Goal: Information Seeking & Learning: Find specific fact

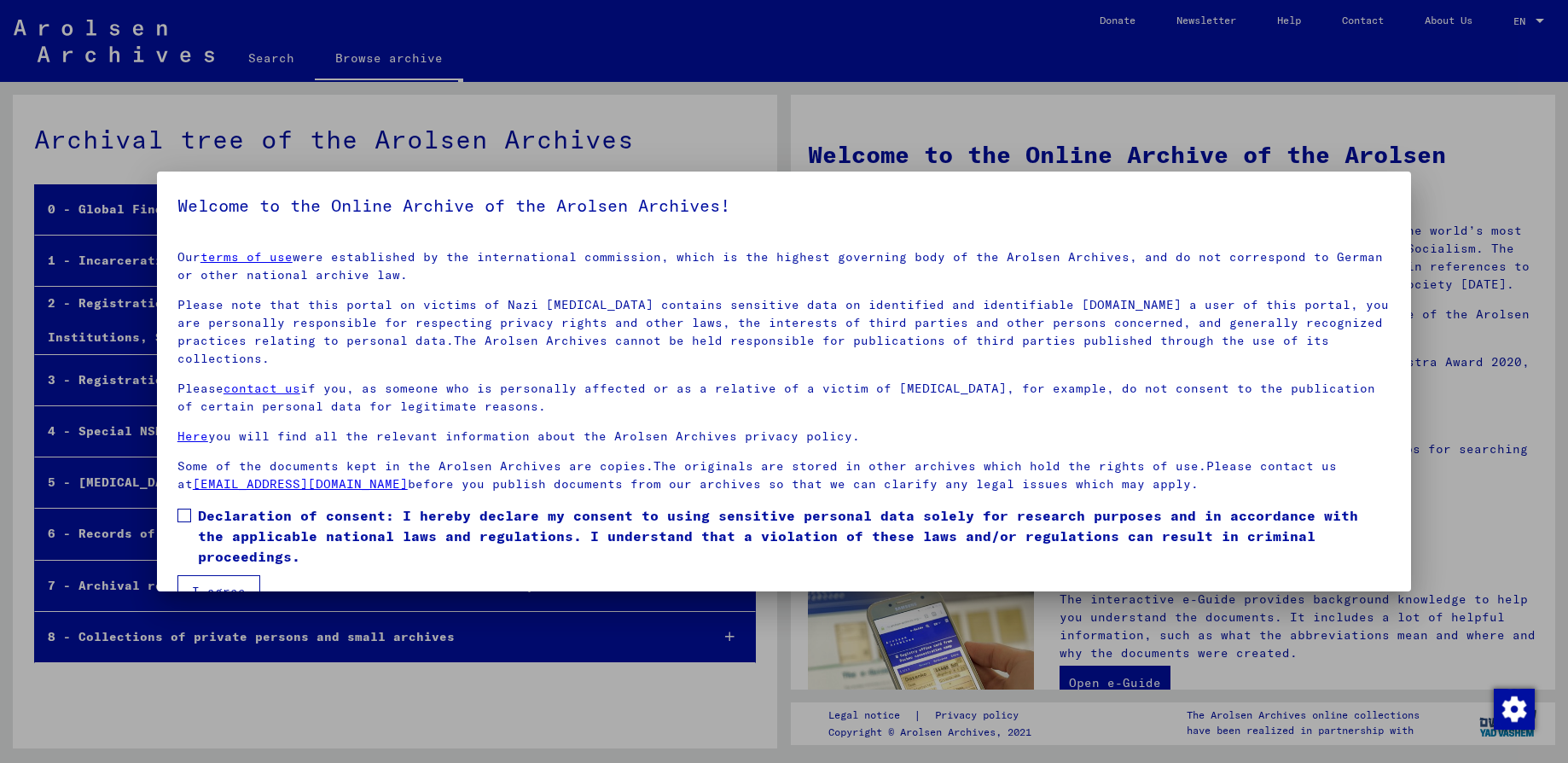
click at [180, 509] on span at bounding box center [184, 515] width 14 height 14
click at [212, 575] on button "I agree" at bounding box center [219, 592] width 83 height 33
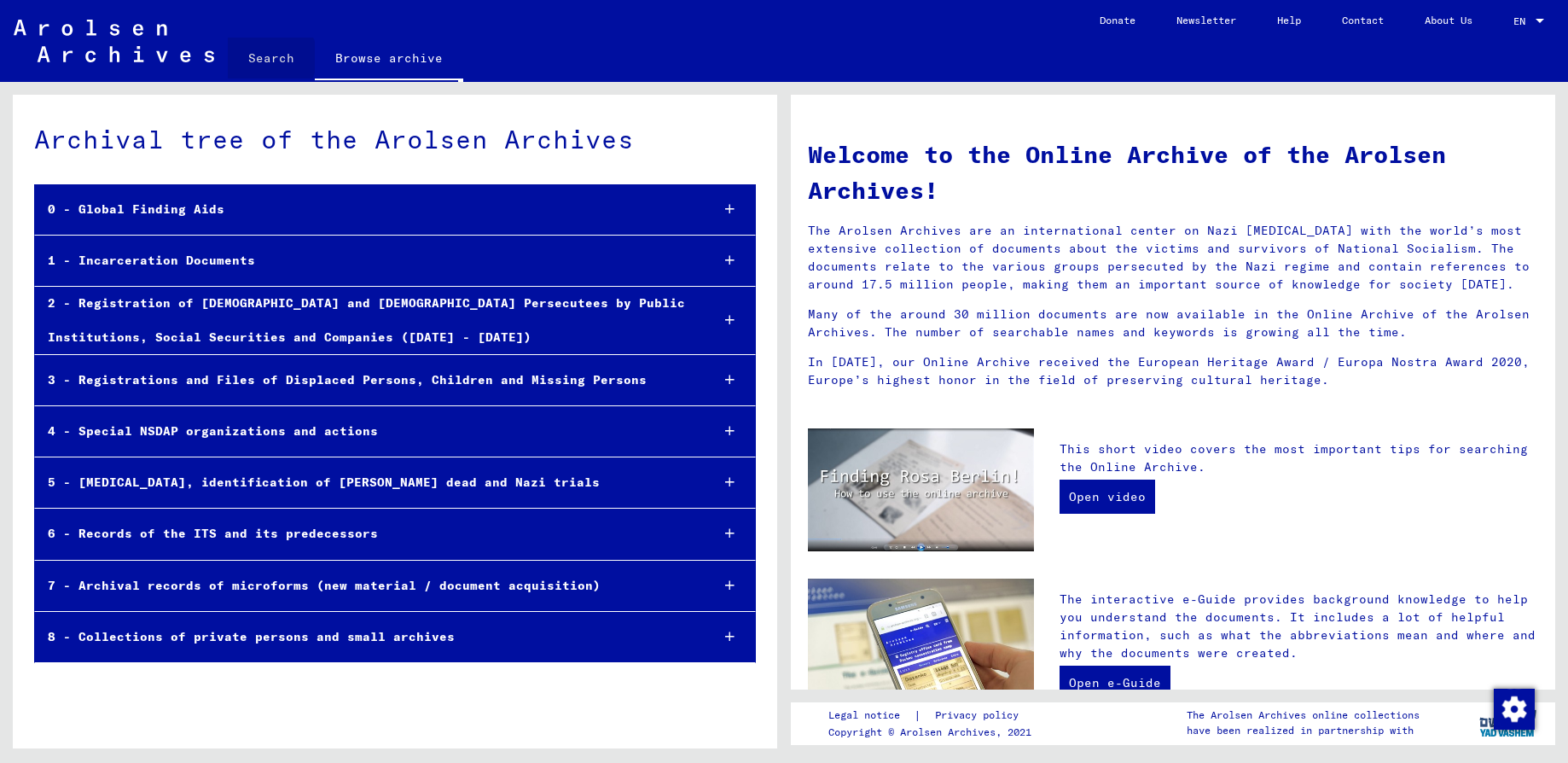
click at [267, 57] on link "Search" at bounding box center [271, 57] width 87 height 41
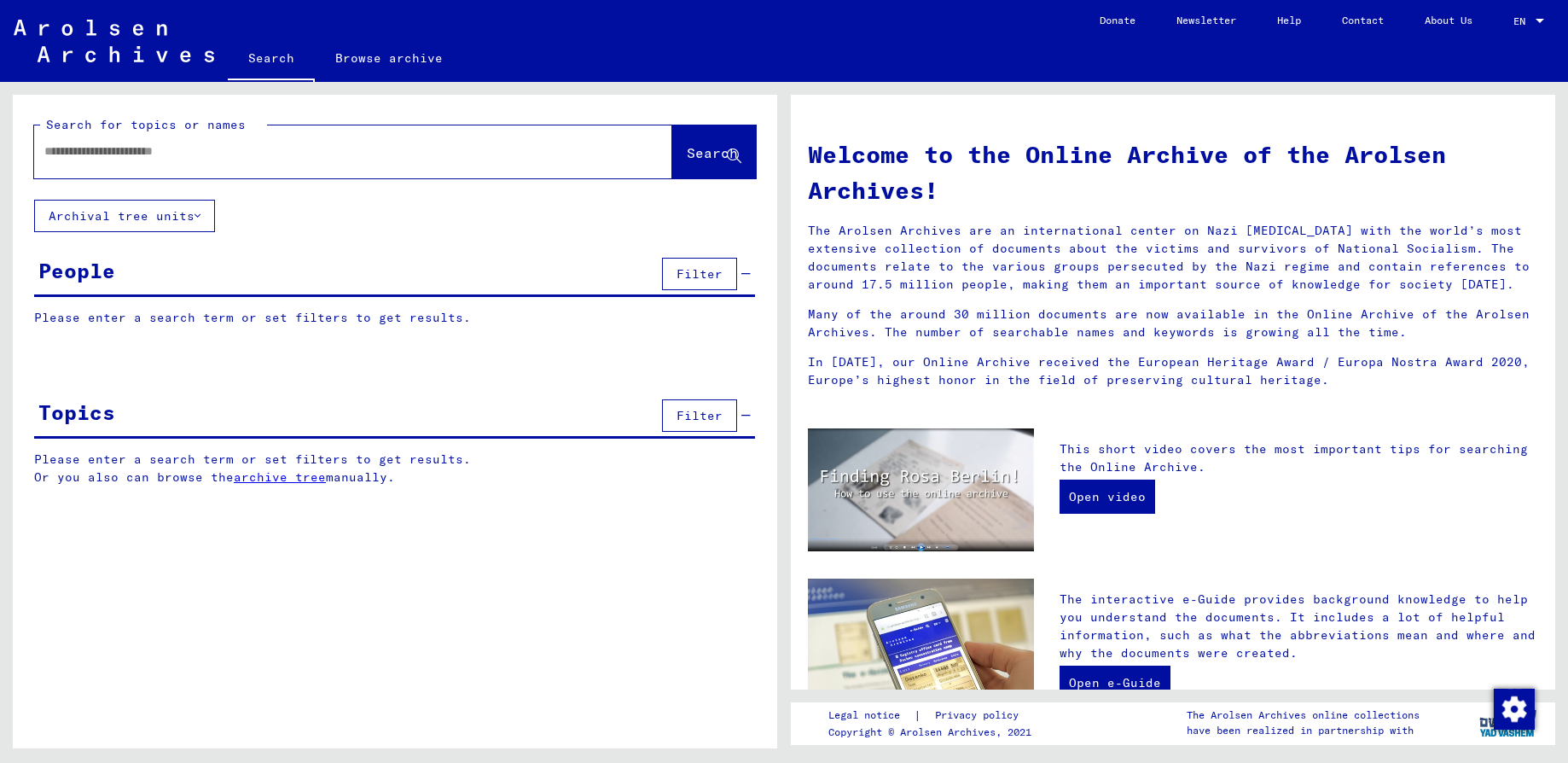
click at [73, 155] on input "text" at bounding box center [333, 152] width 577 height 18
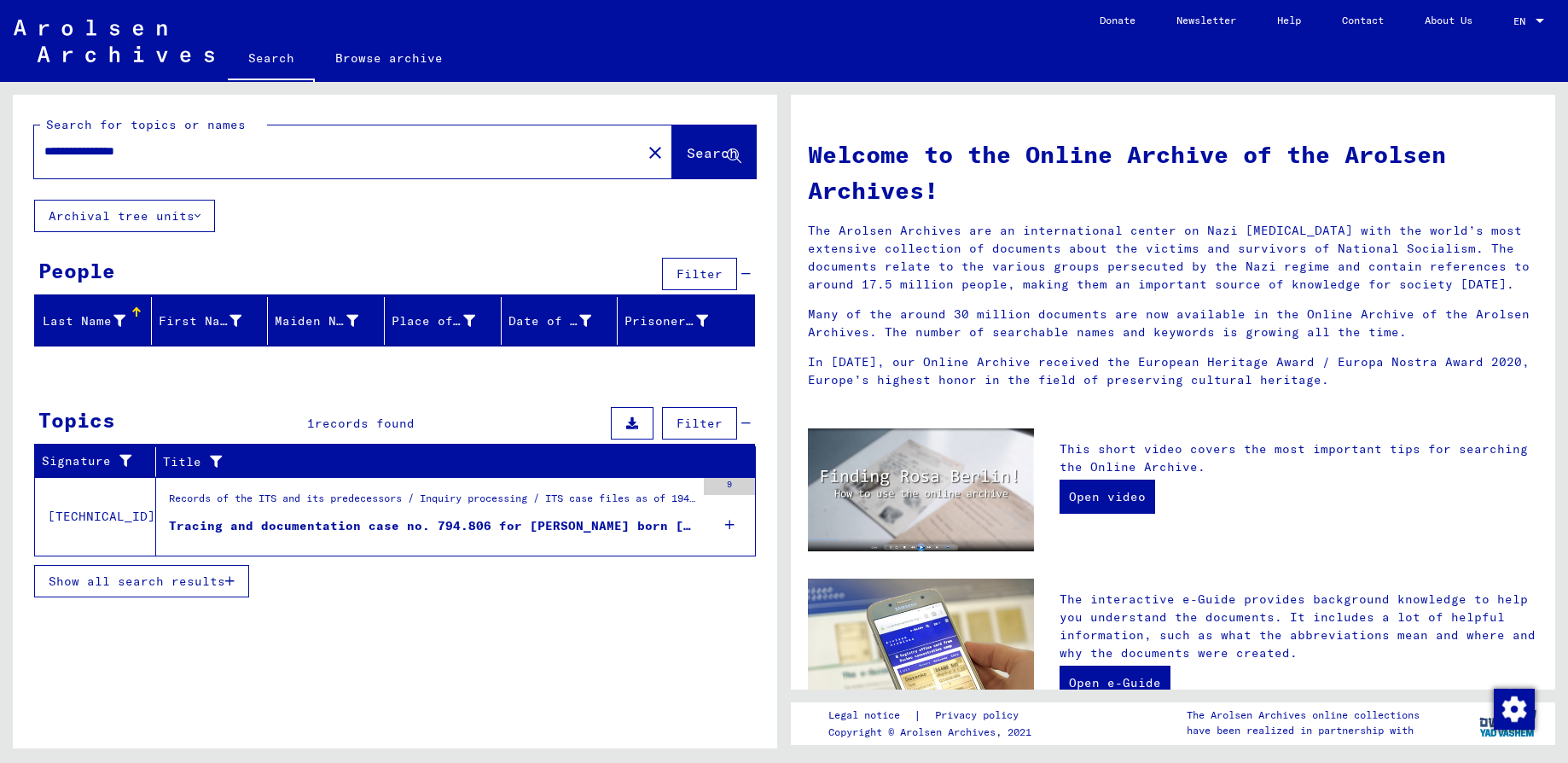
click at [435, 506] on div "Records of the ITS and its predecessors / Inquiry processing / ITS case files a…" at bounding box center [432, 503] width 526 height 24
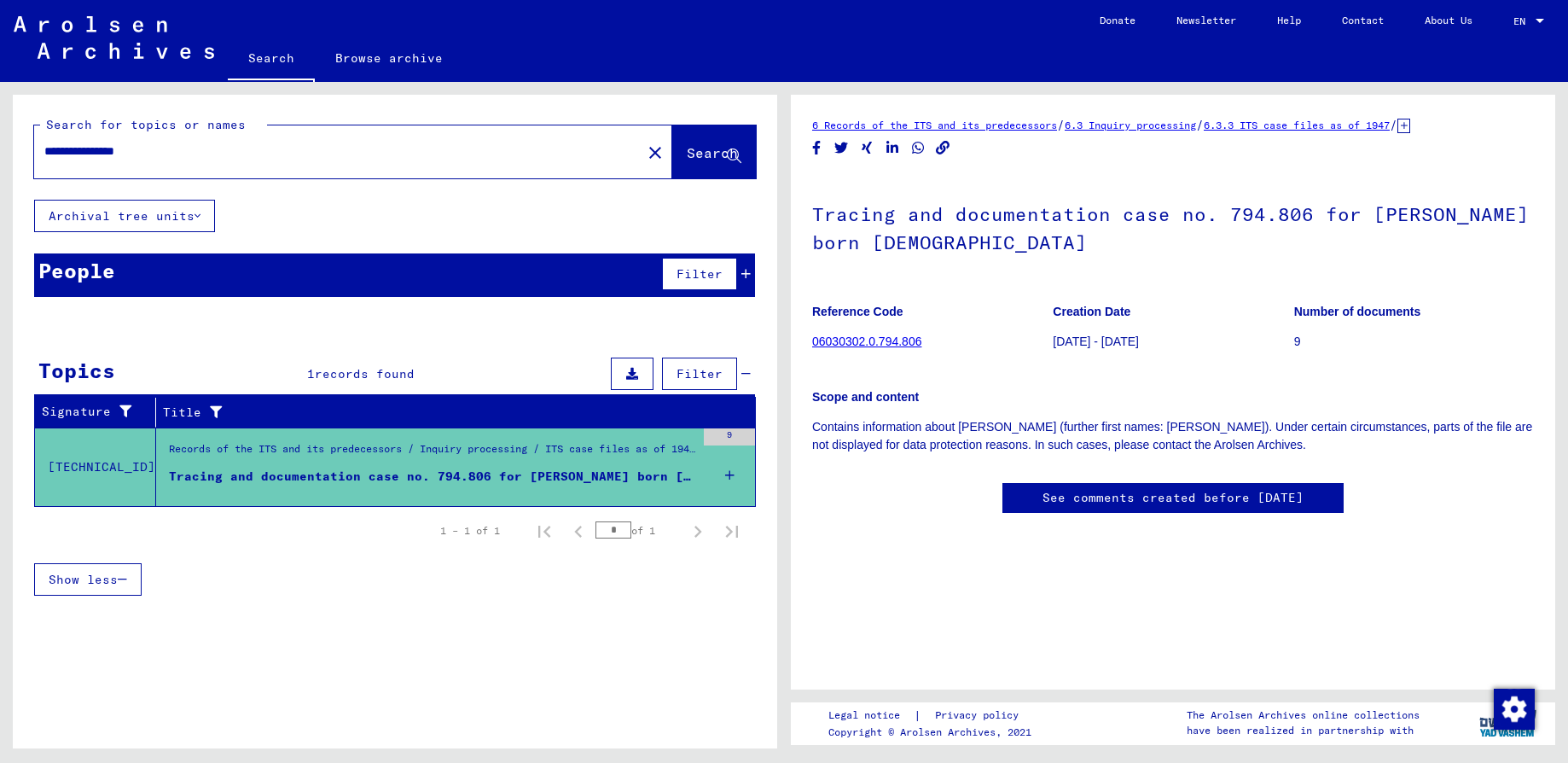
click at [70, 147] on input "**********" at bounding box center [337, 152] width 587 height 18
type input "**********"
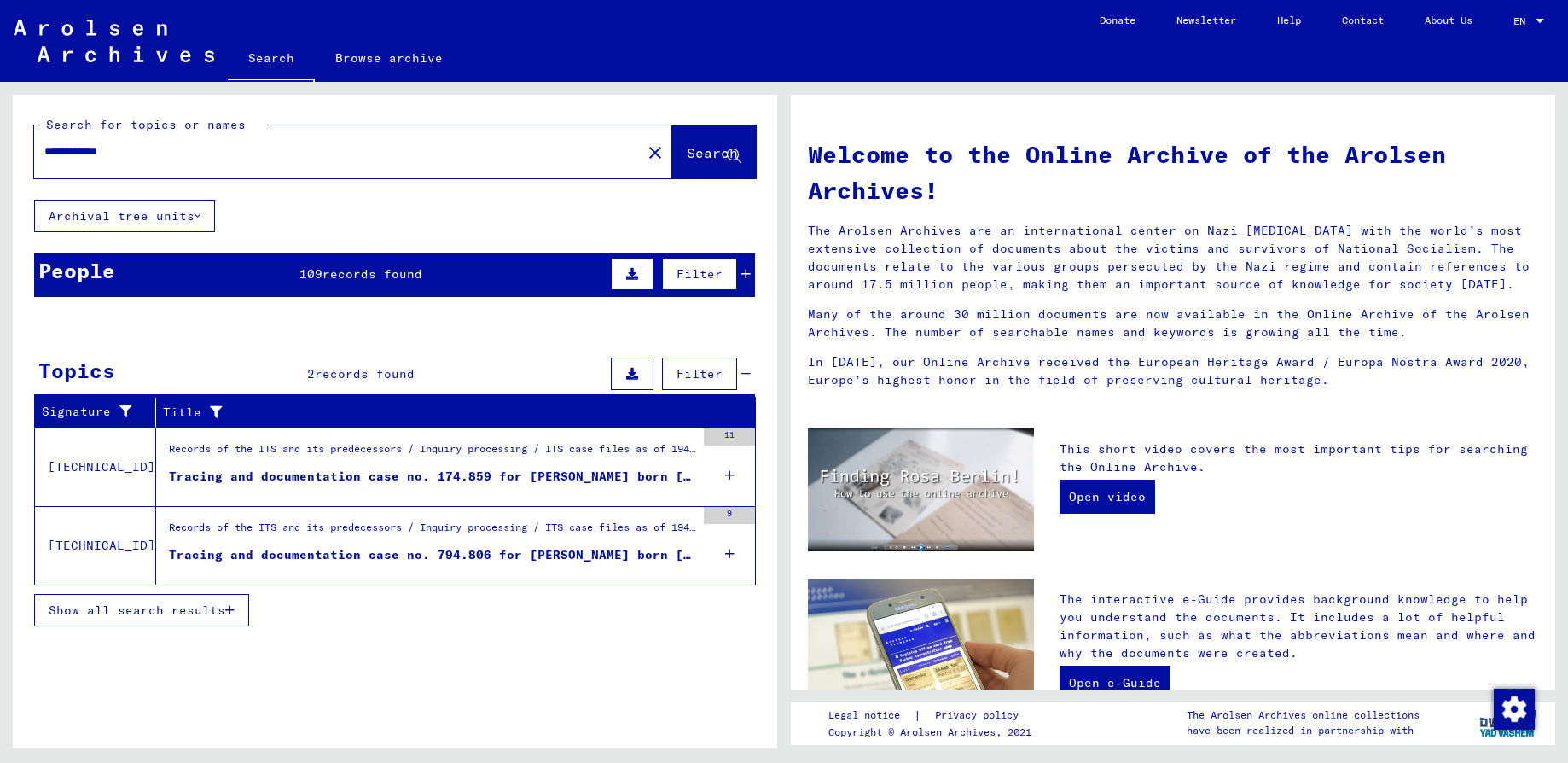
click at [188, 275] on div "People 109 records found Filter" at bounding box center [394, 275] width 721 height 44
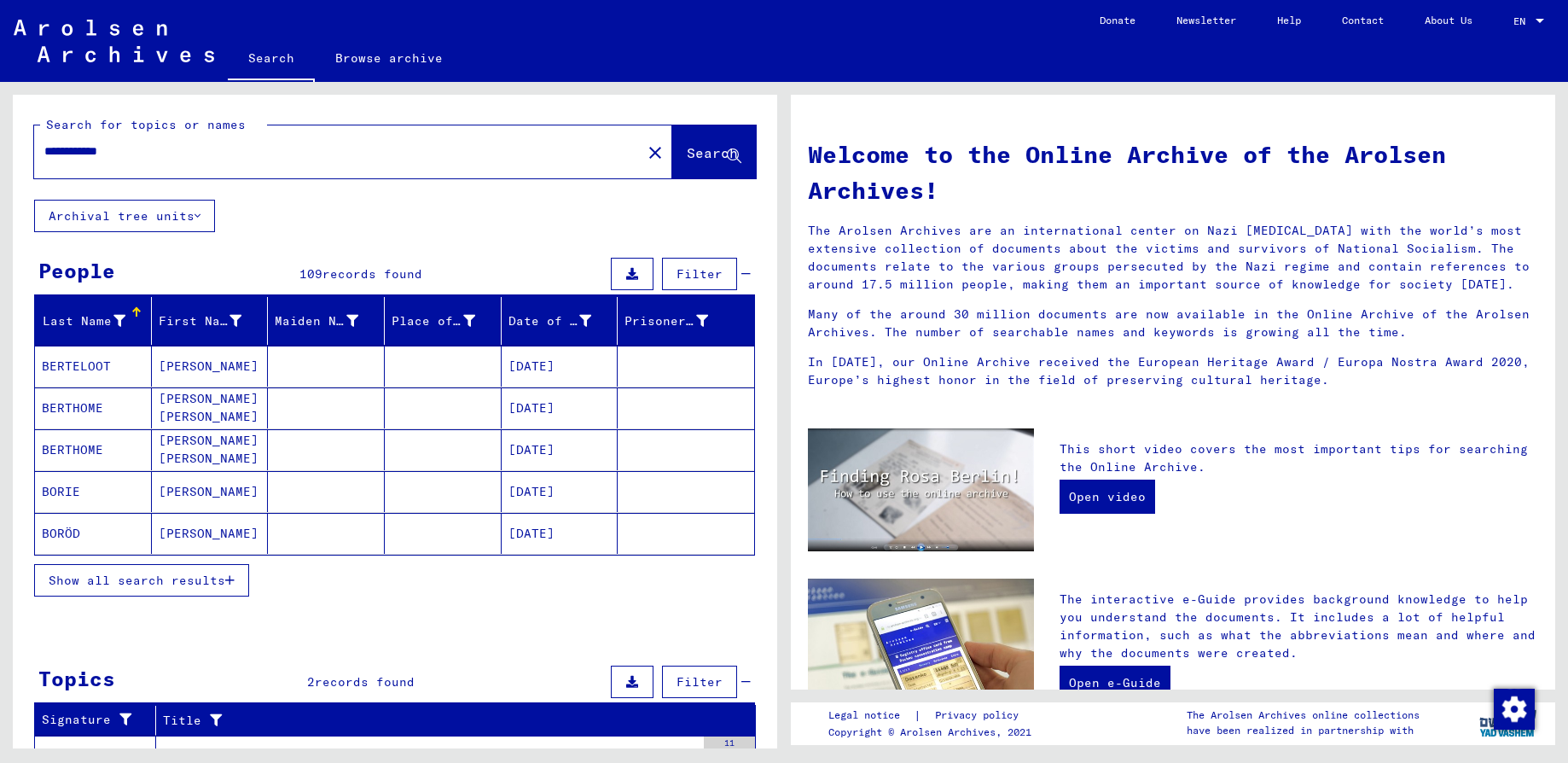
click at [141, 584] on span "Show all search results" at bounding box center [137, 580] width 177 height 15
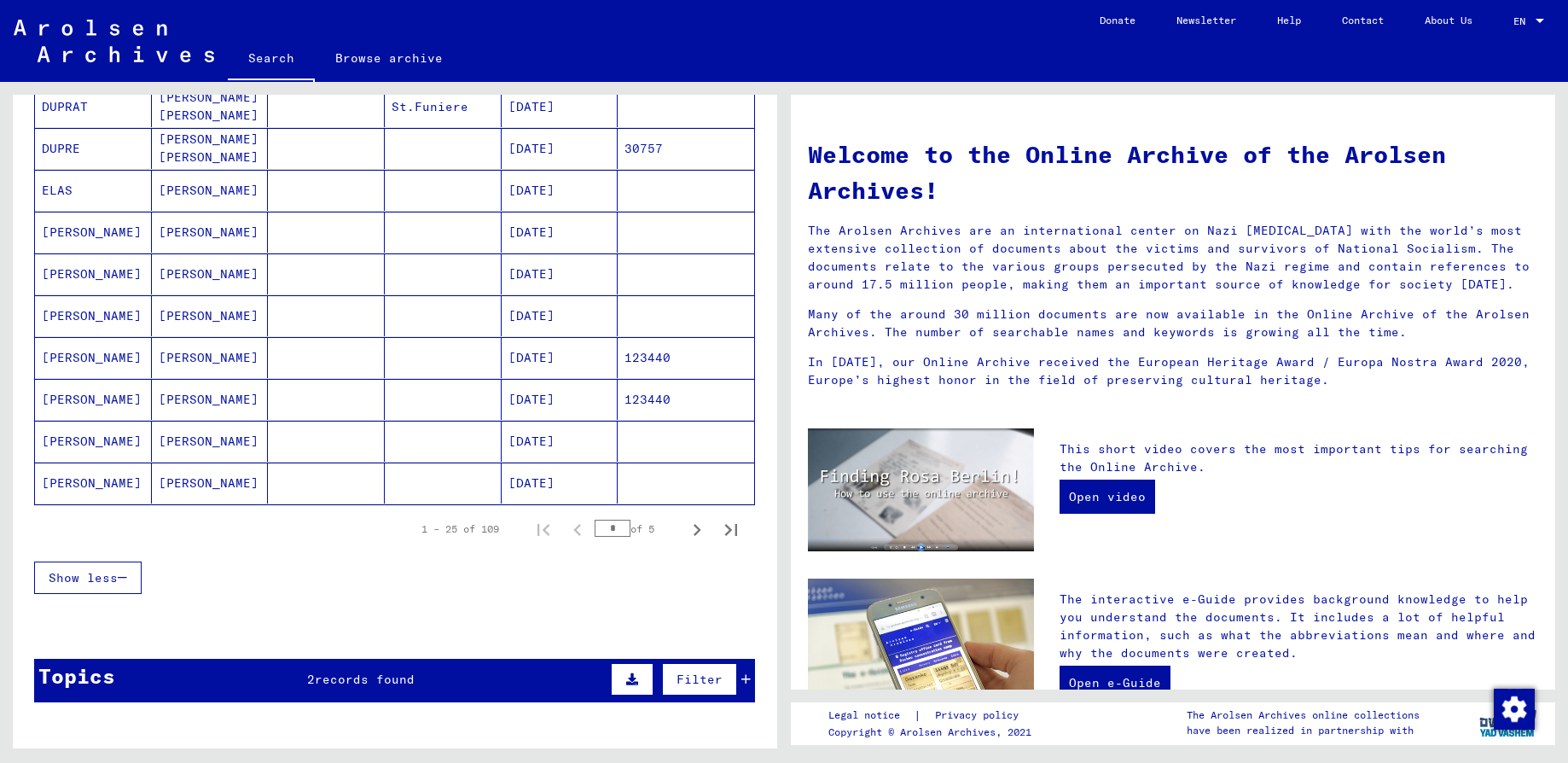
scroll to position [896, 0]
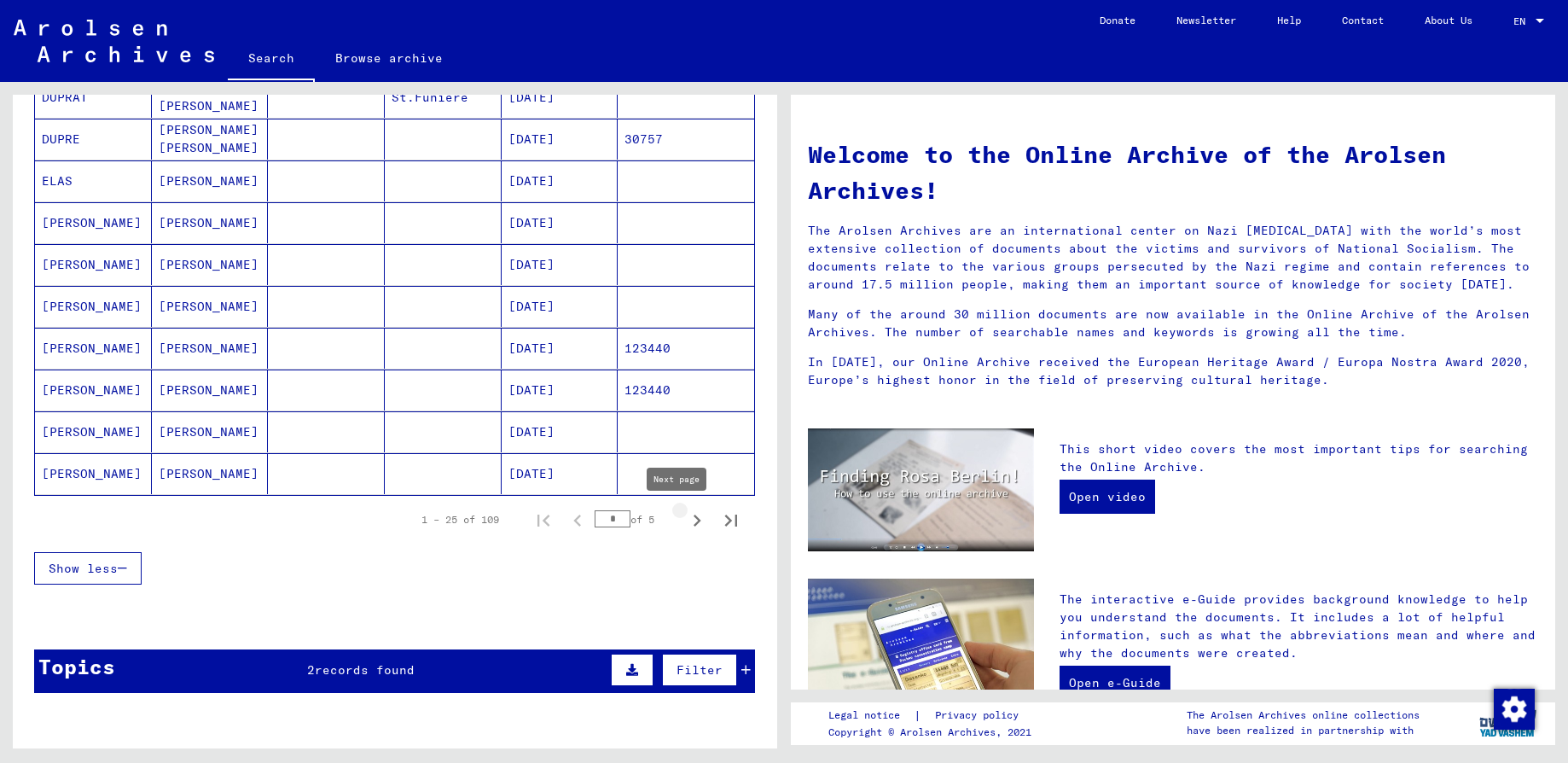
click at [685, 523] on icon "Next page" at bounding box center [696, 521] width 24 height 24
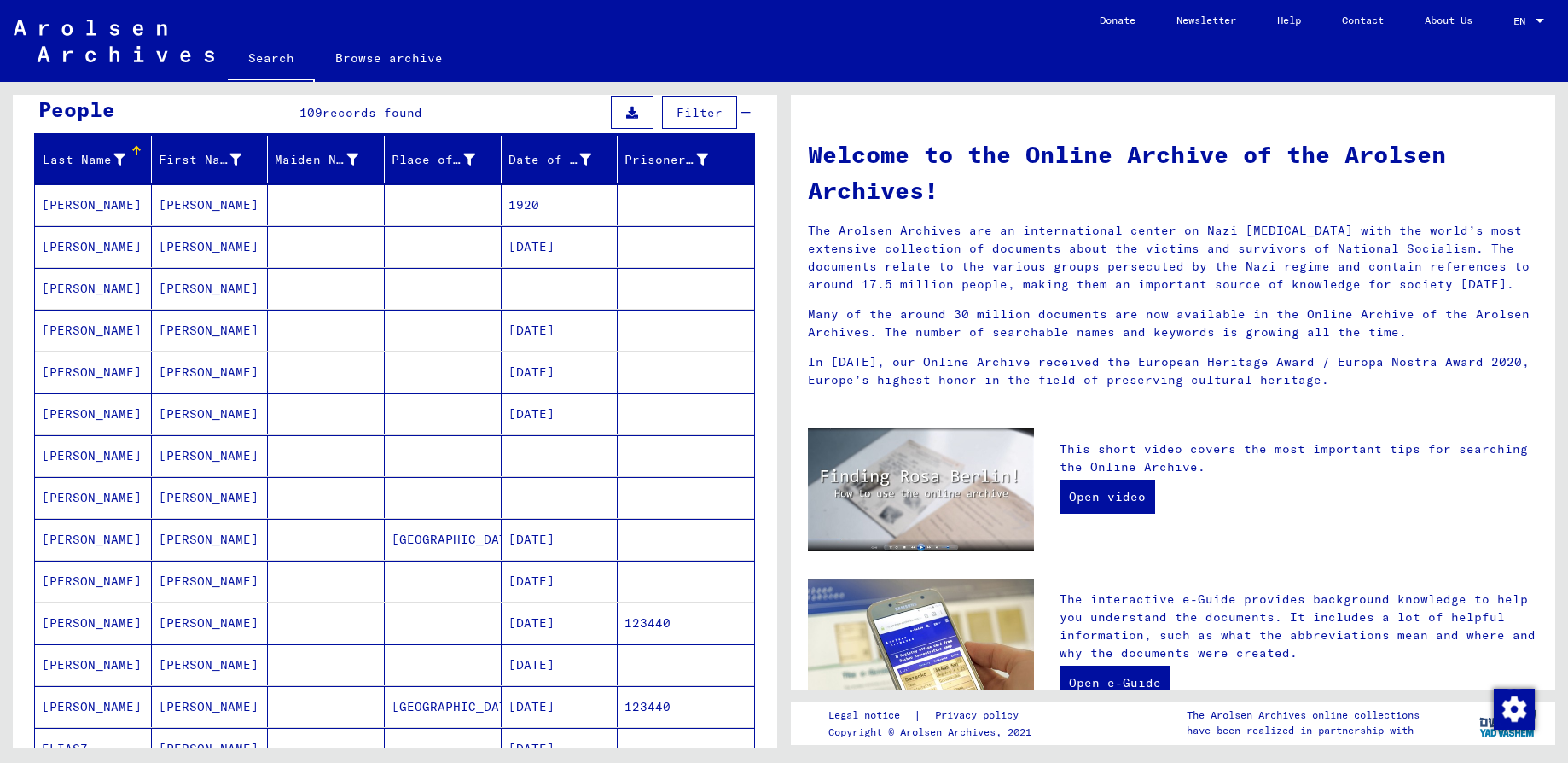
scroll to position [128, 0]
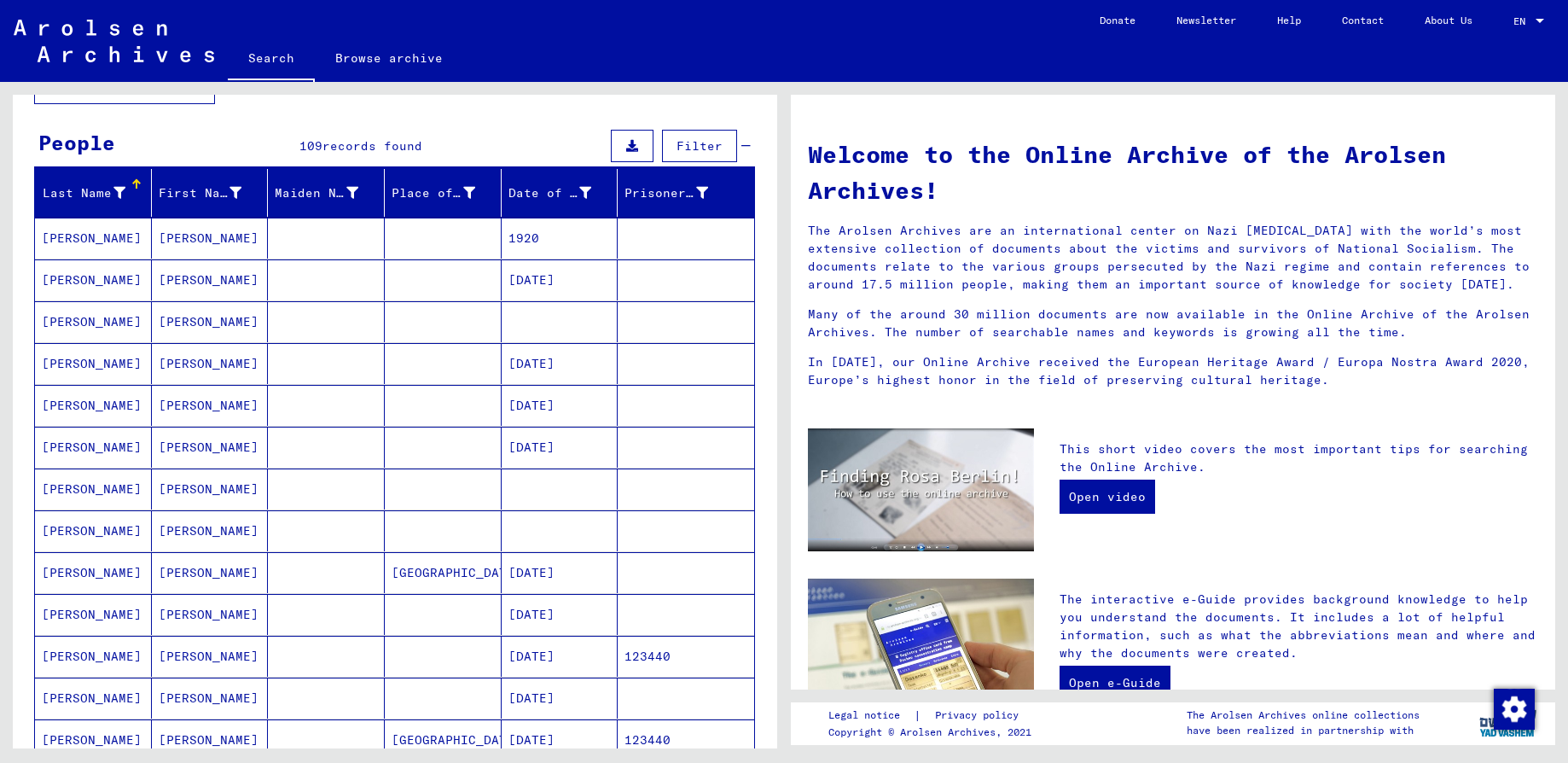
click at [533, 318] on mat-cell at bounding box center [560, 321] width 117 height 41
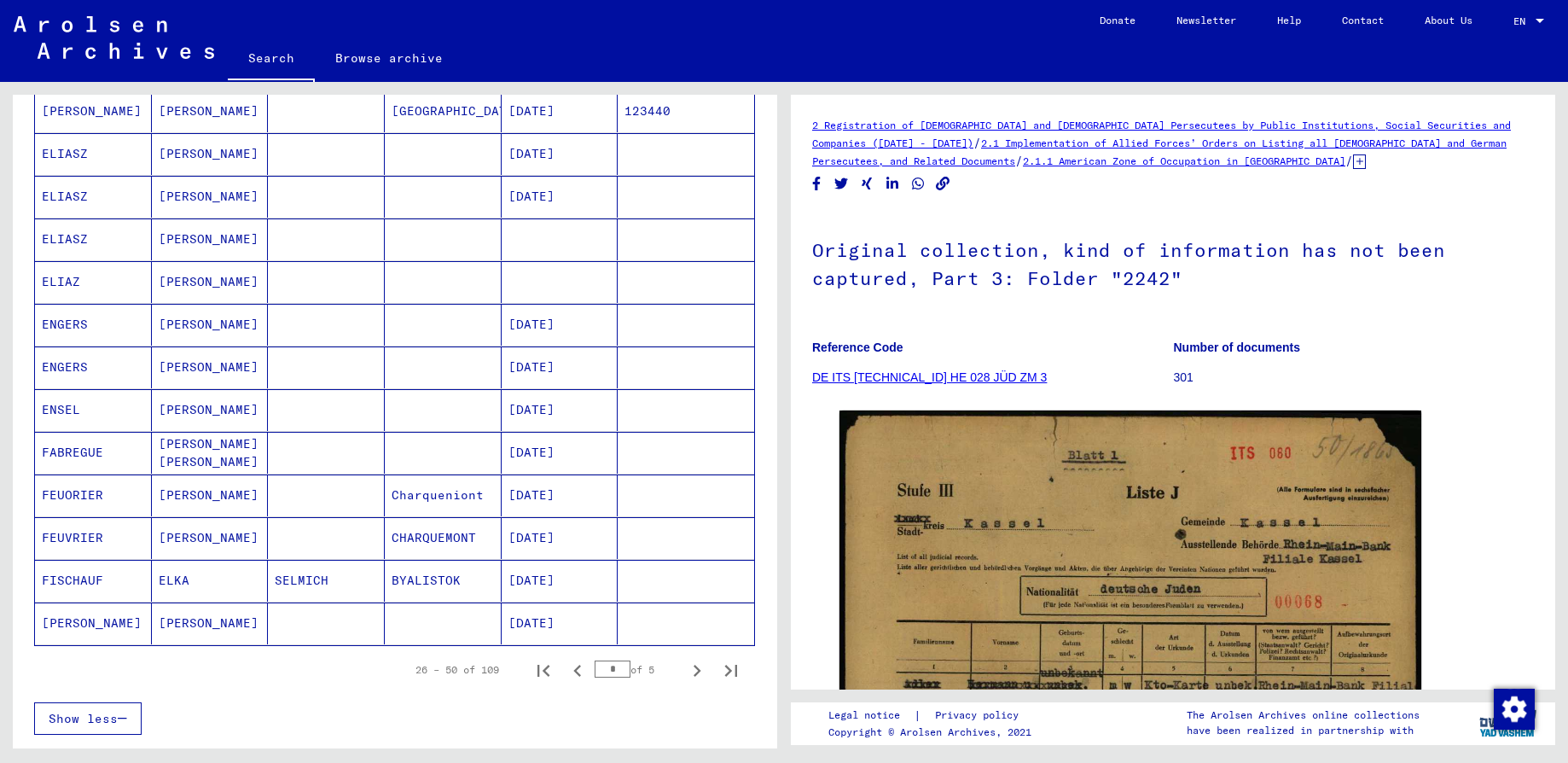
scroll to position [768, 0]
click at [685, 671] on icon "Next page" at bounding box center [696, 670] width 24 height 24
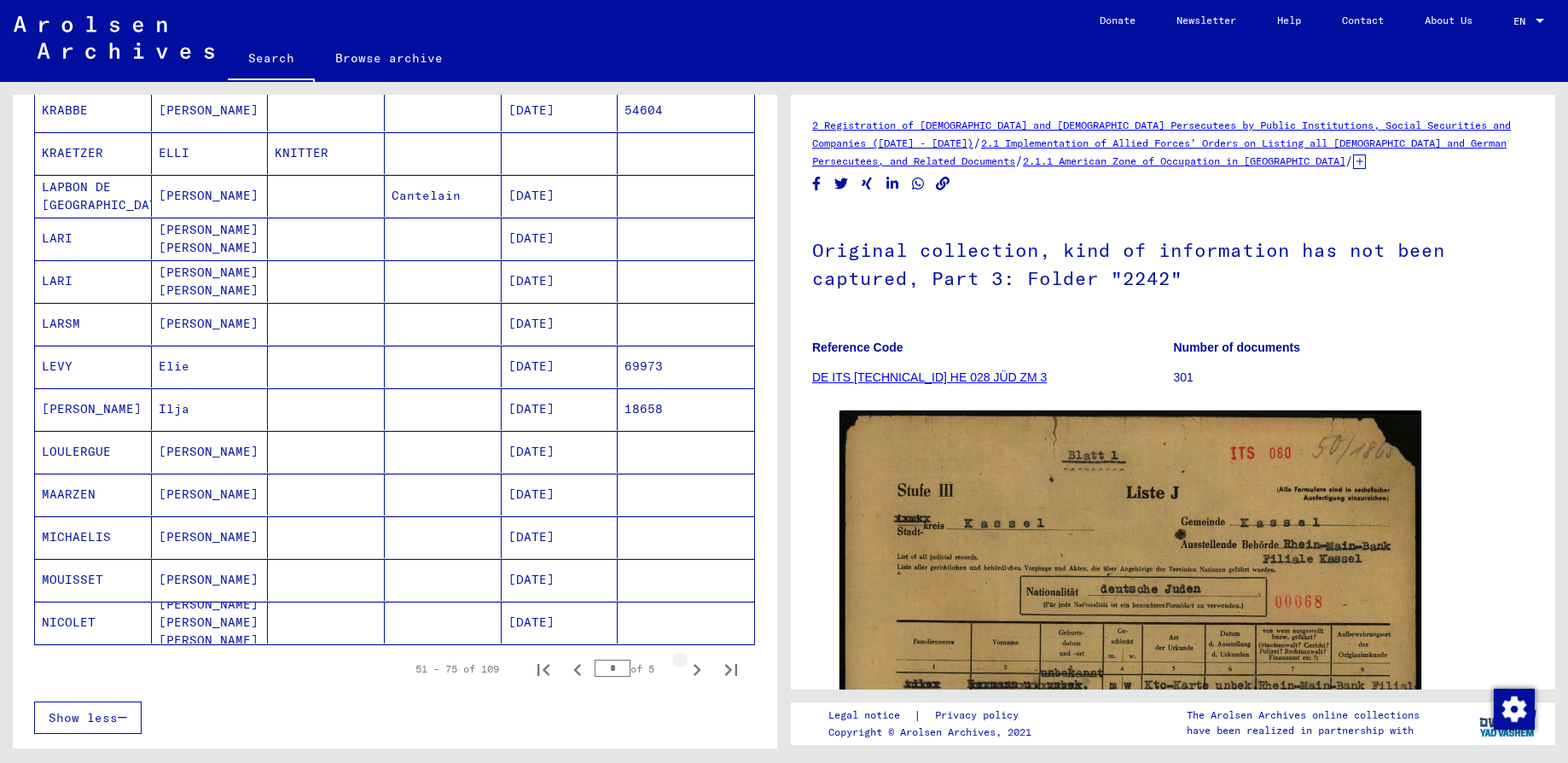
click at [685, 671] on icon "Next page" at bounding box center [696, 670] width 24 height 24
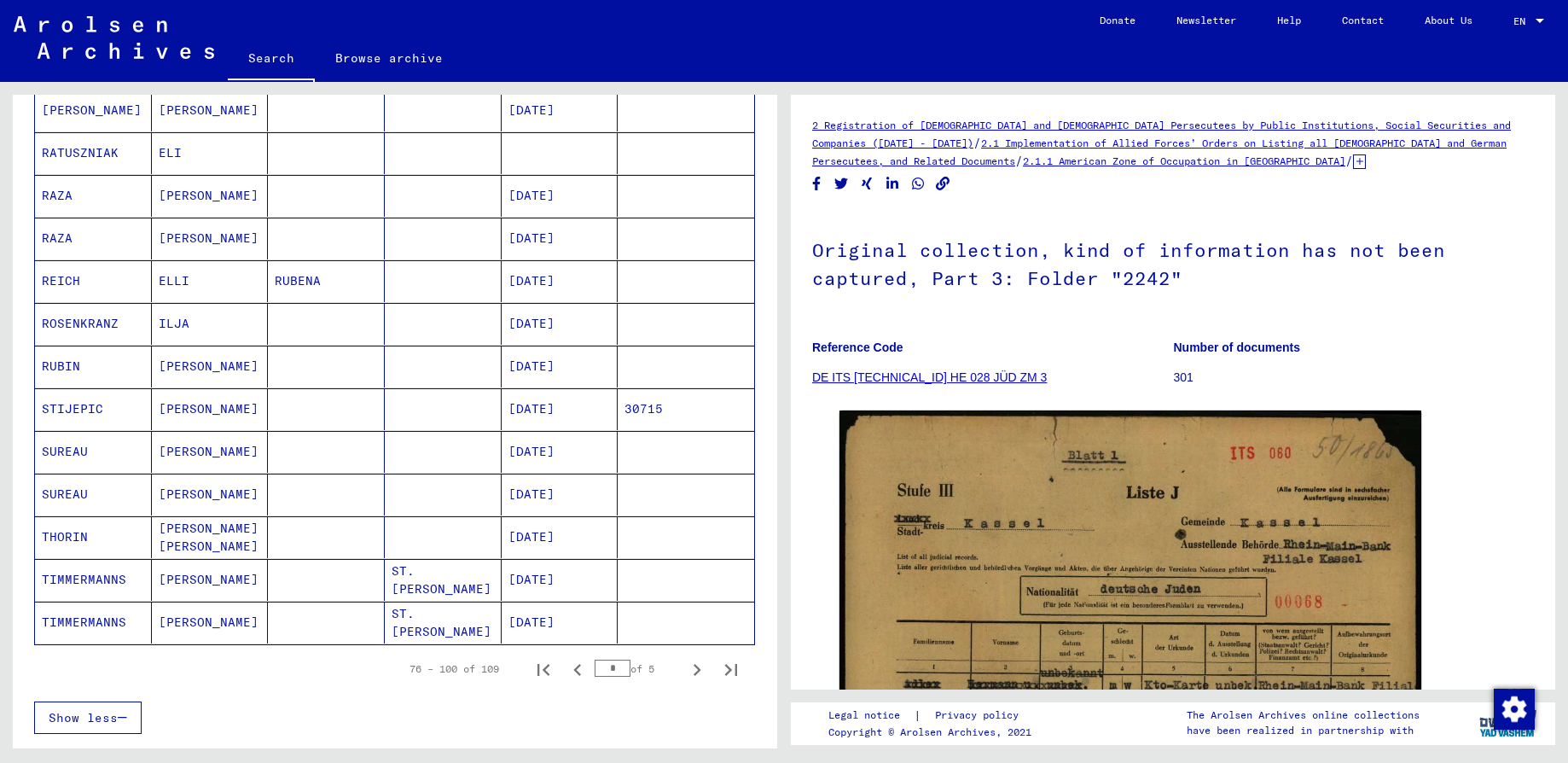
click at [685, 671] on icon "Next page" at bounding box center [696, 670] width 24 height 24
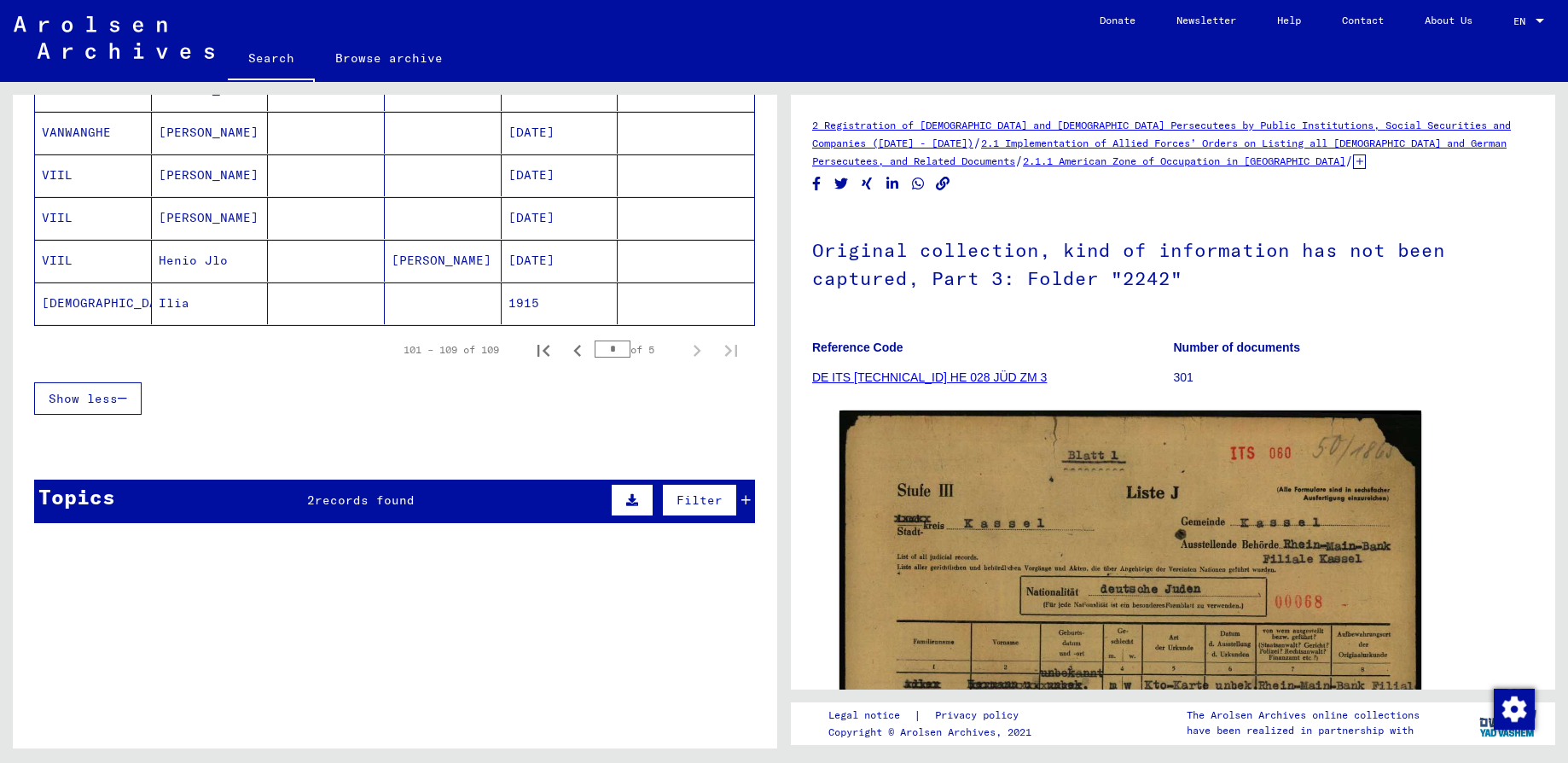
type input "*"
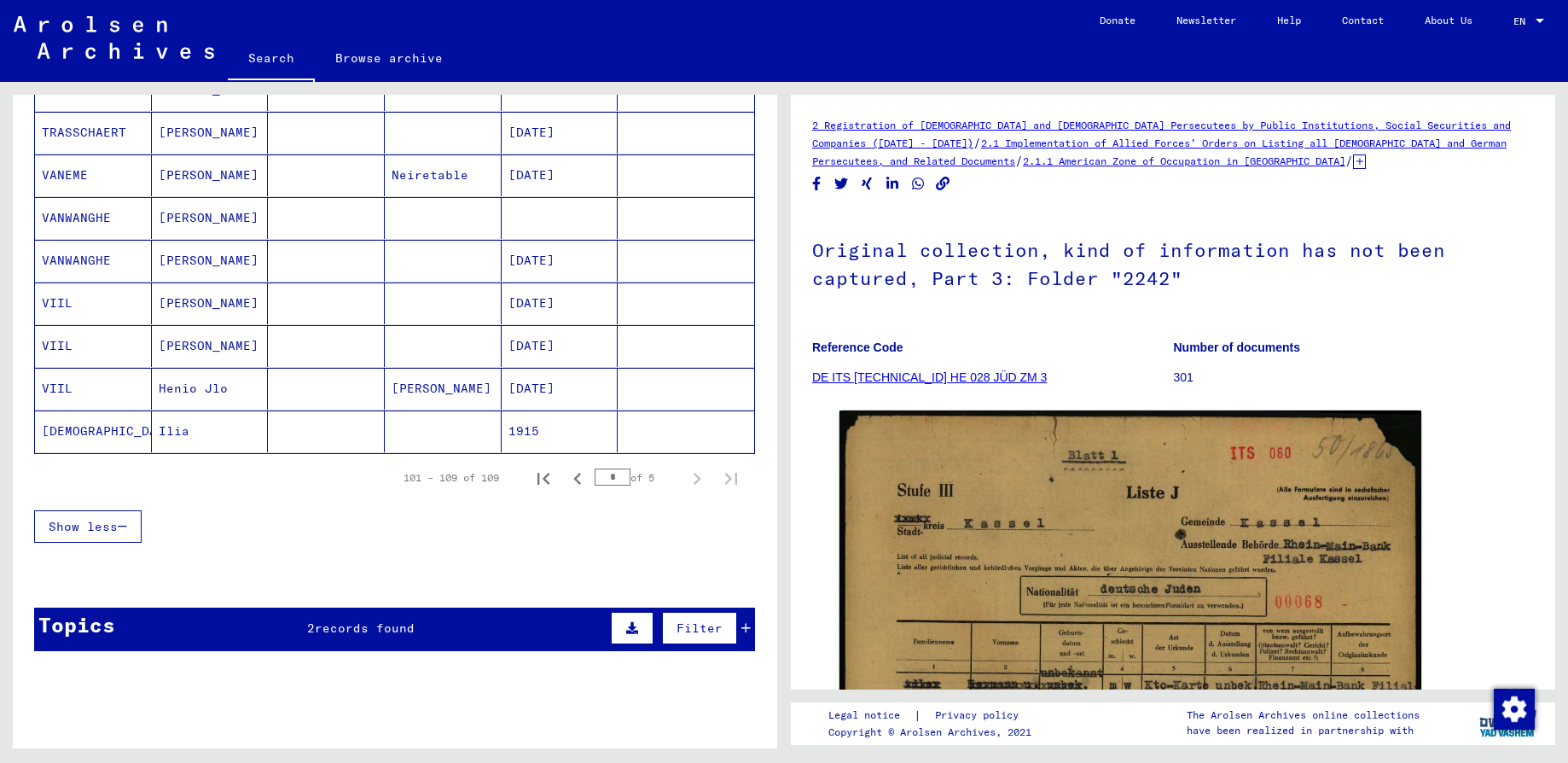
scroll to position [21, 0]
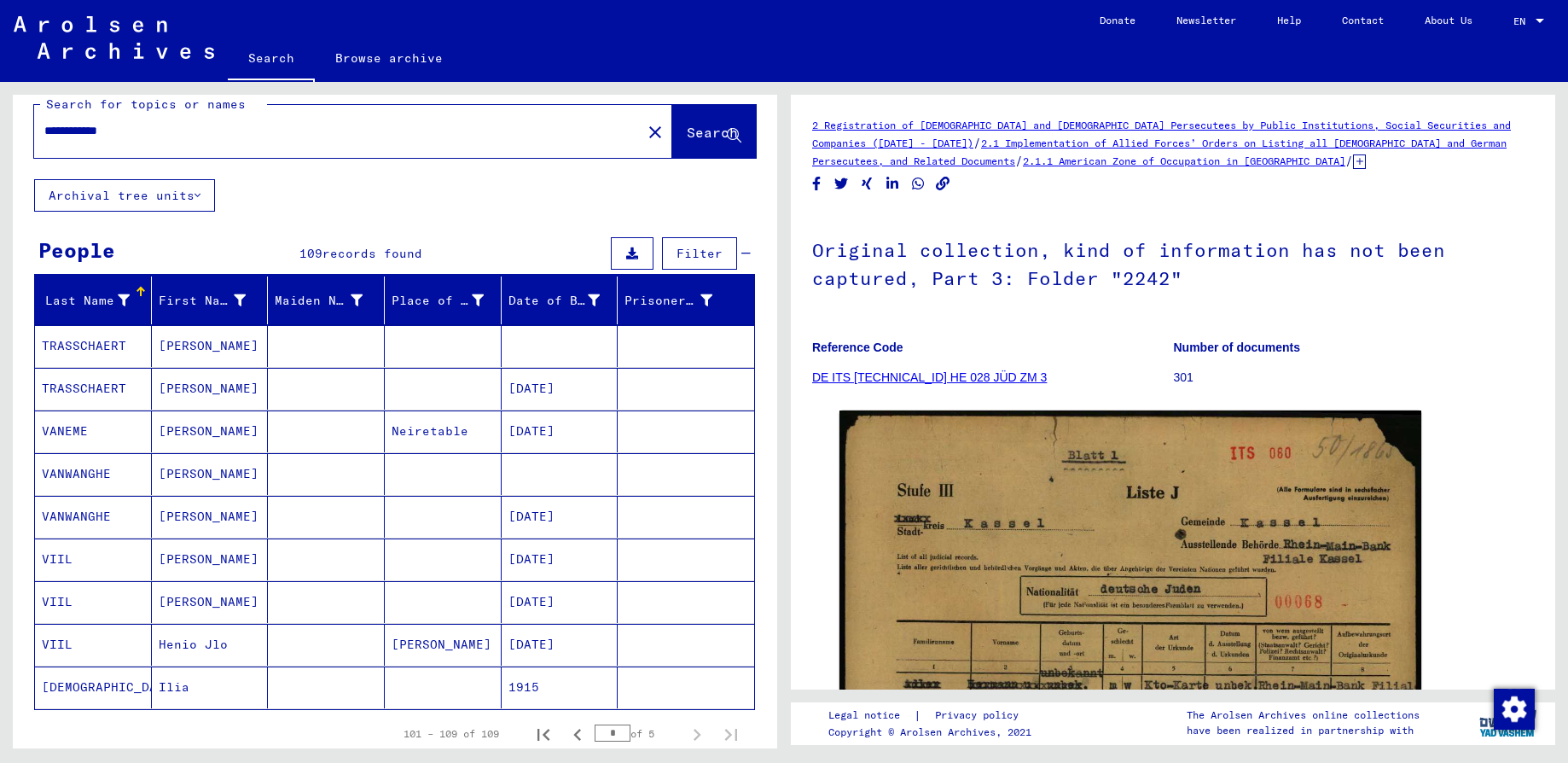
click at [595, 731] on input "*" at bounding box center [613, 733] width 36 height 17
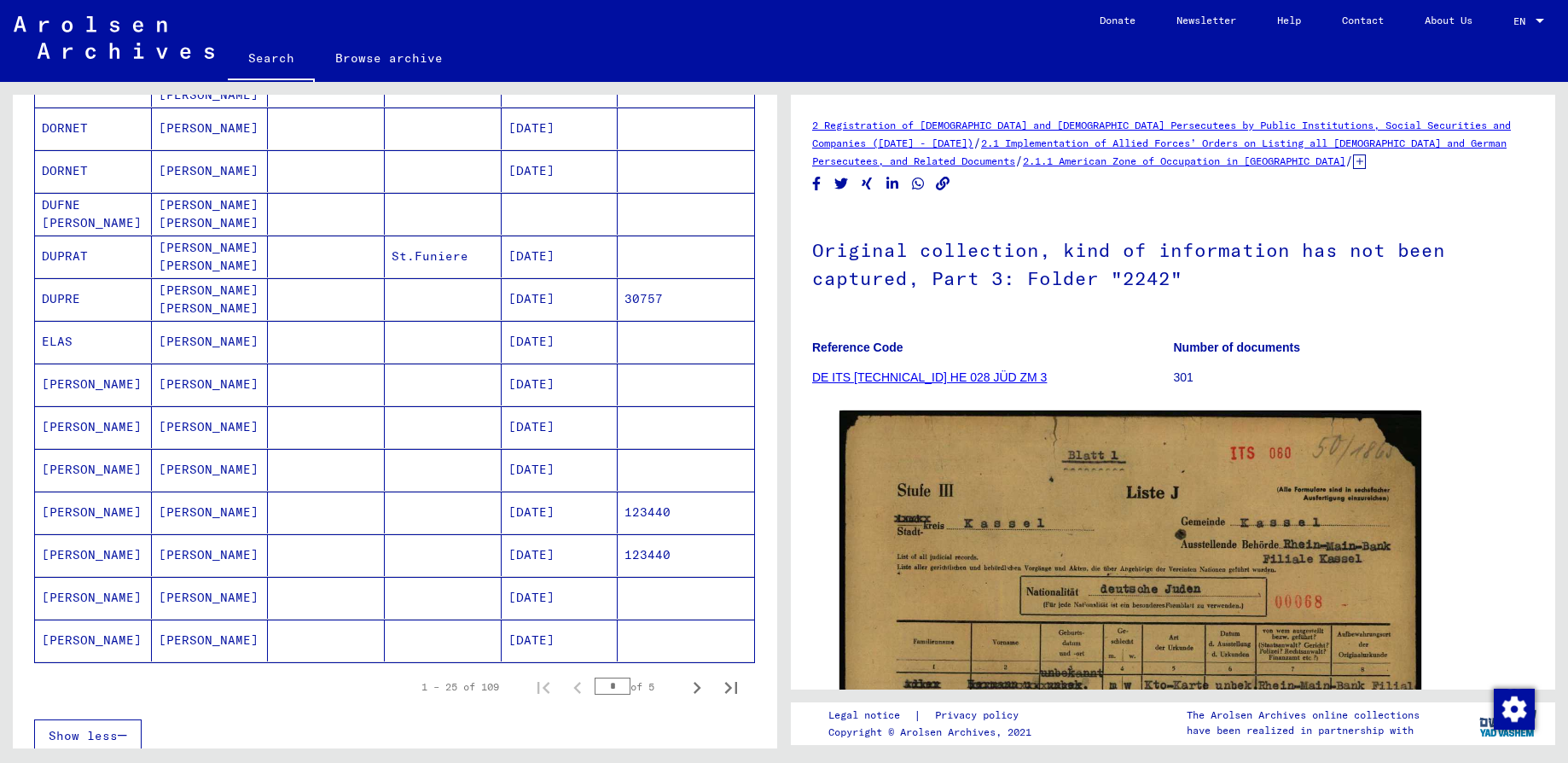
scroll to position [788, 0]
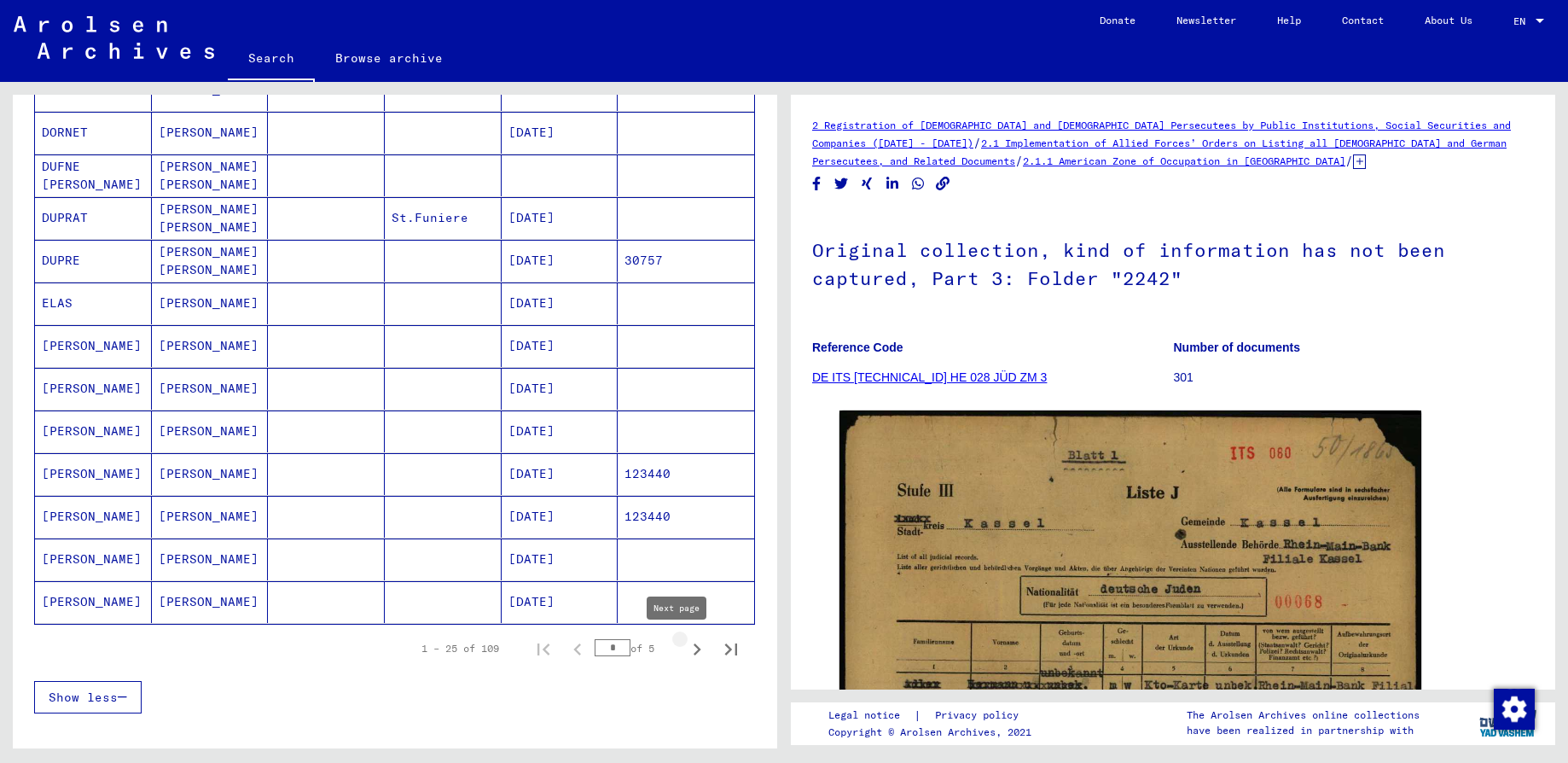
click at [685, 648] on icon "Next page" at bounding box center [696, 650] width 24 height 24
type input "*"
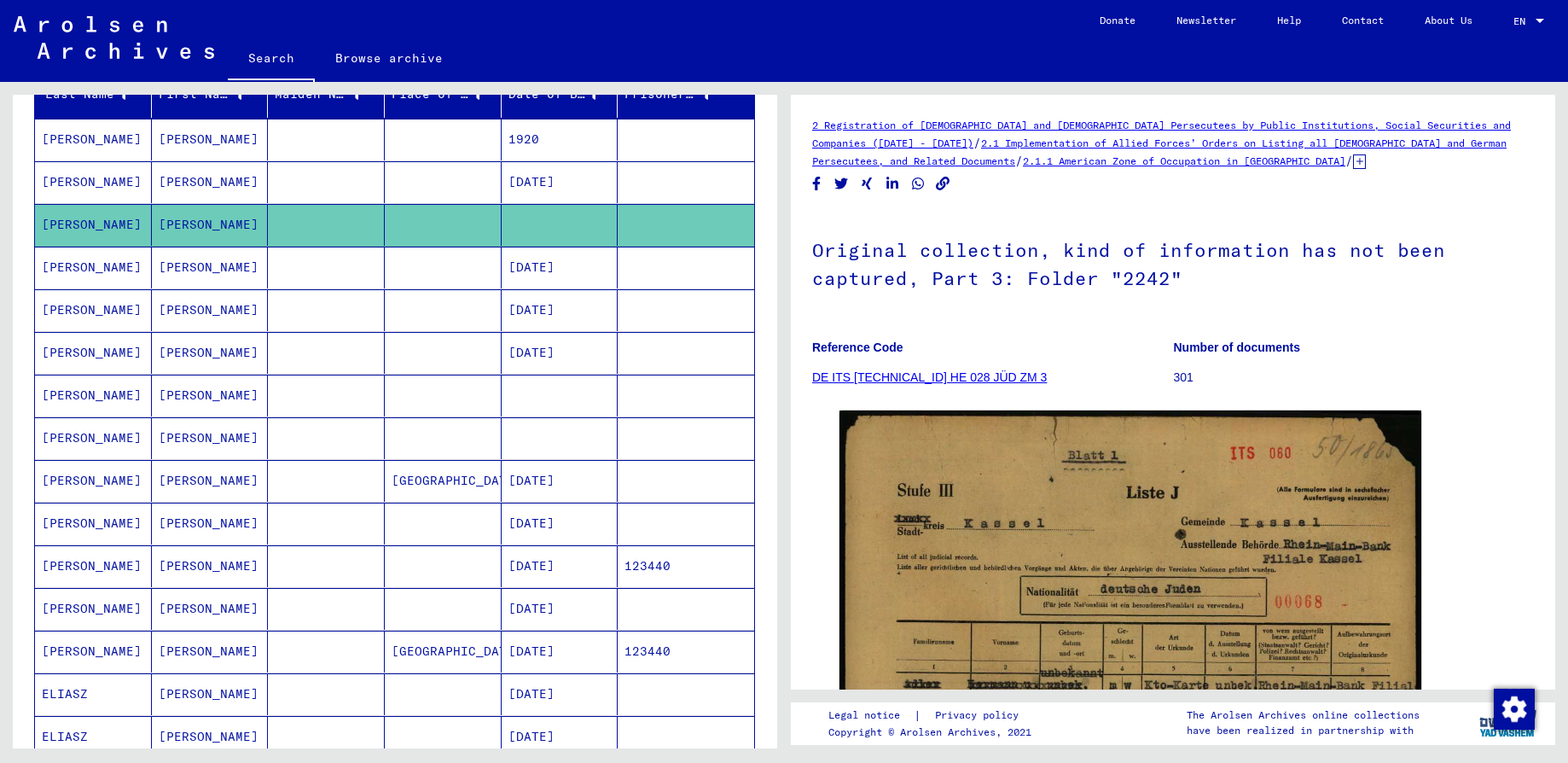
scroll to position [0, 0]
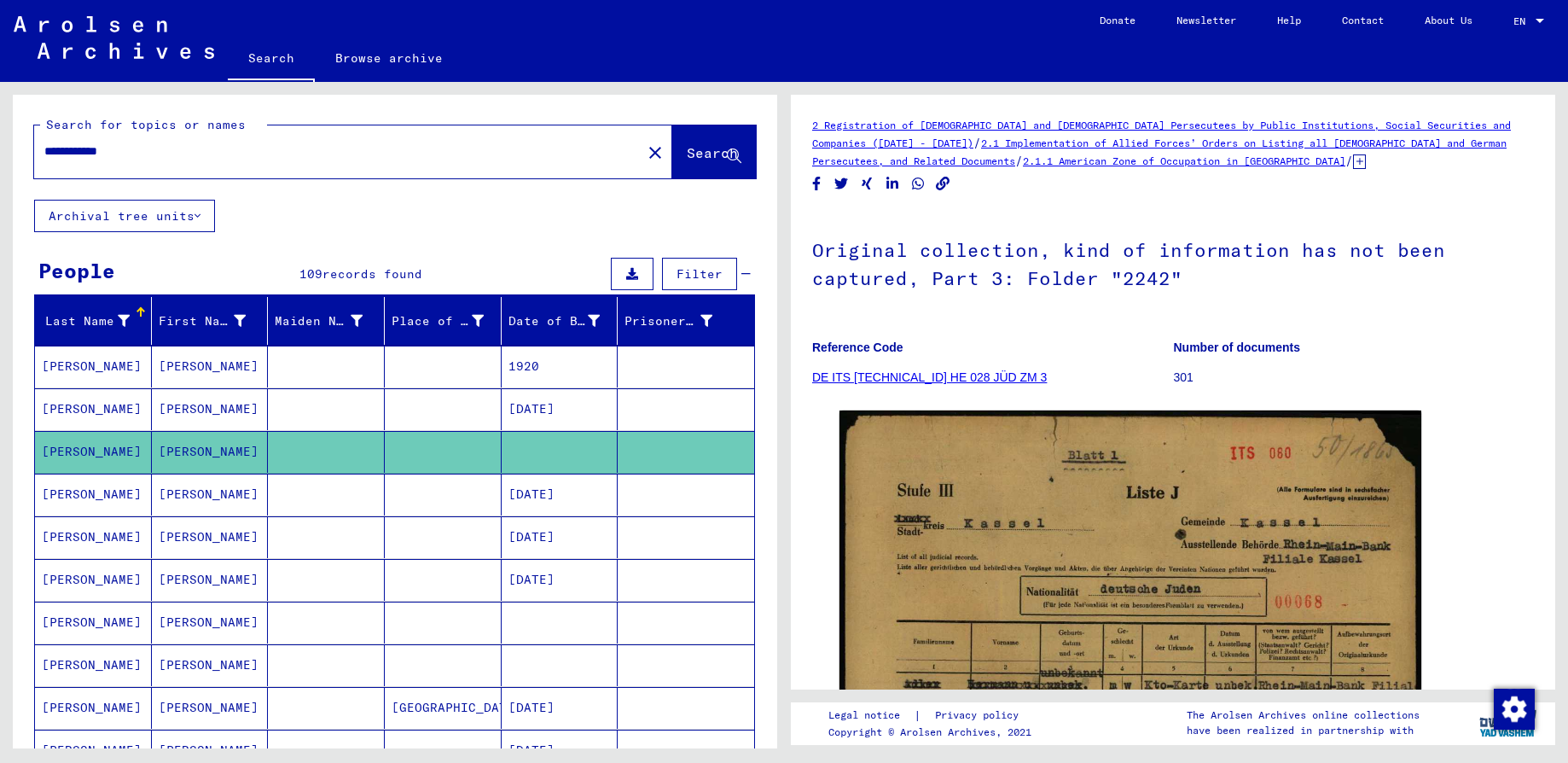
click at [84, 144] on input "**********" at bounding box center [337, 152] width 587 height 18
type input "**********"
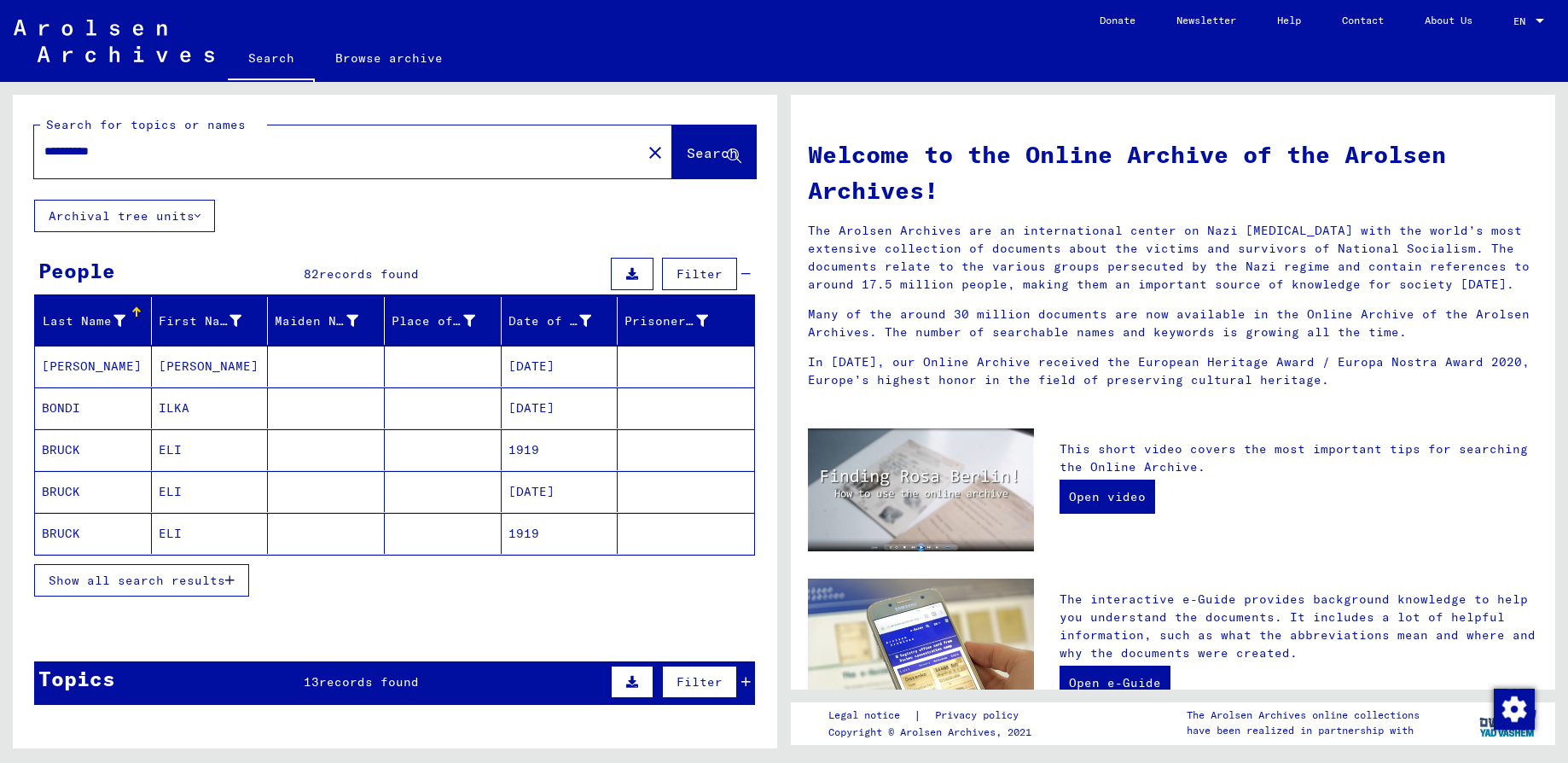
click at [135, 585] on span "Show all search results" at bounding box center [137, 580] width 177 height 15
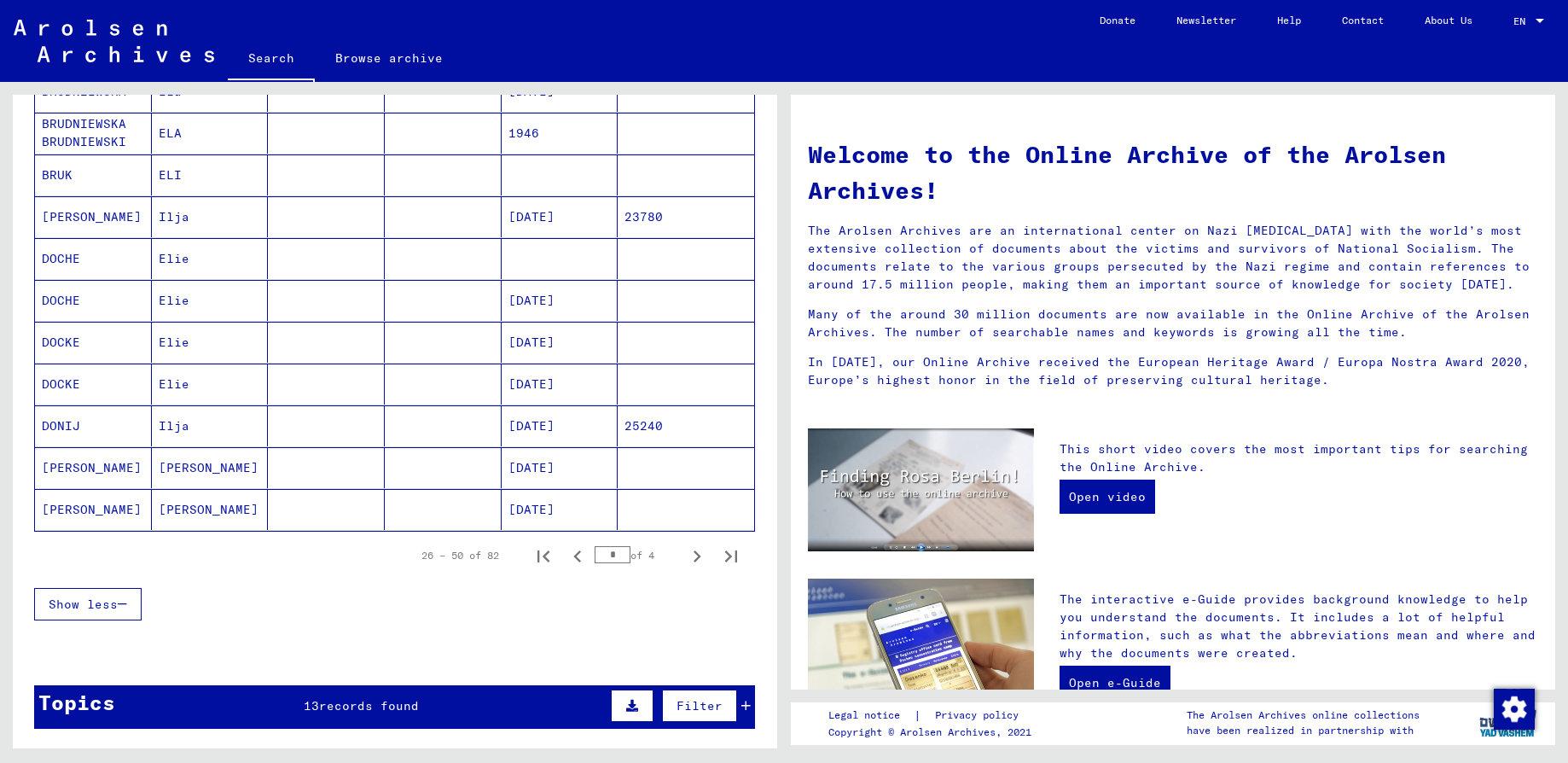
scroll to position [896, 0]
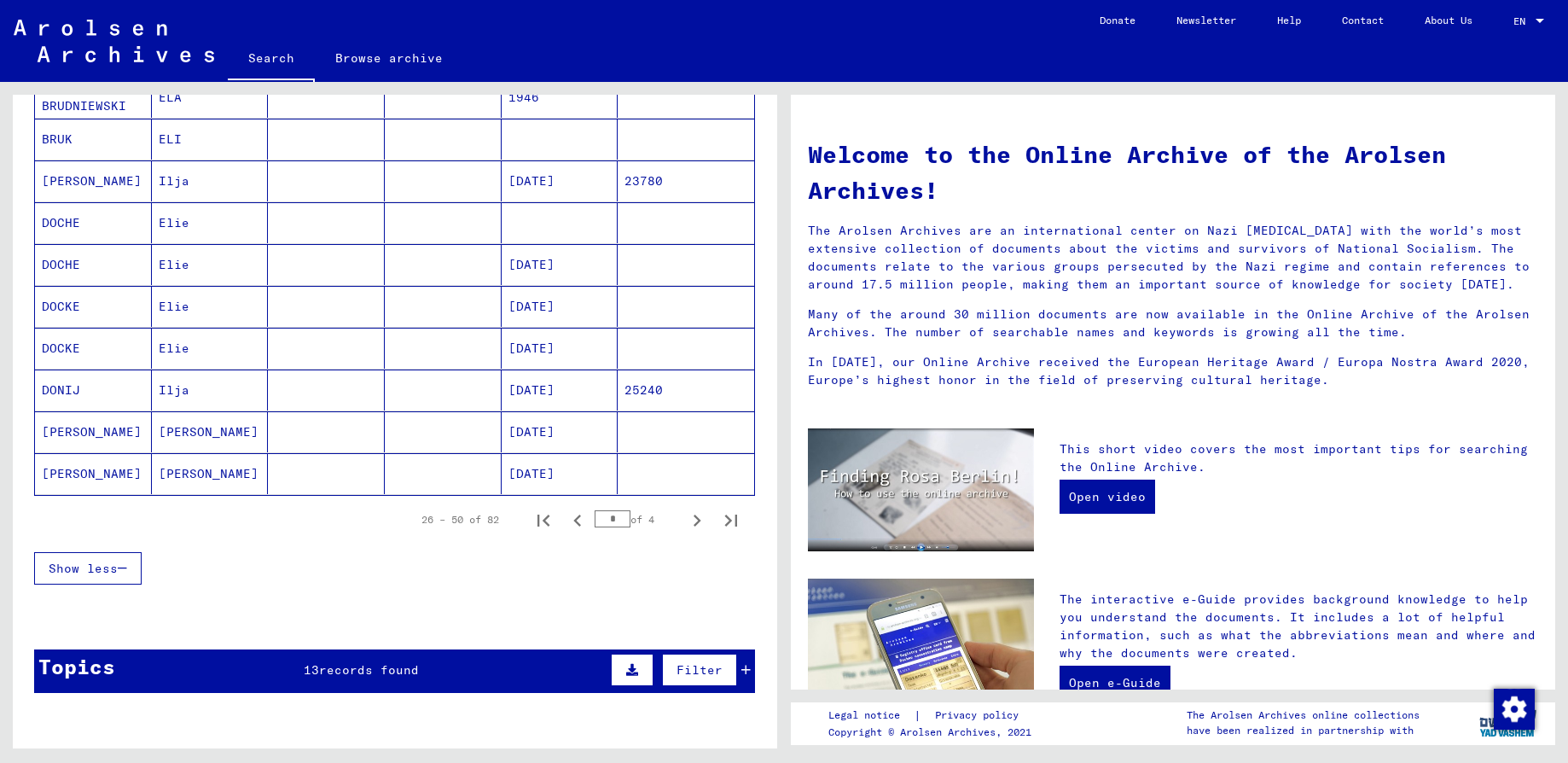
click at [527, 435] on mat-cell "[DATE]" at bounding box center [560, 431] width 117 height 41
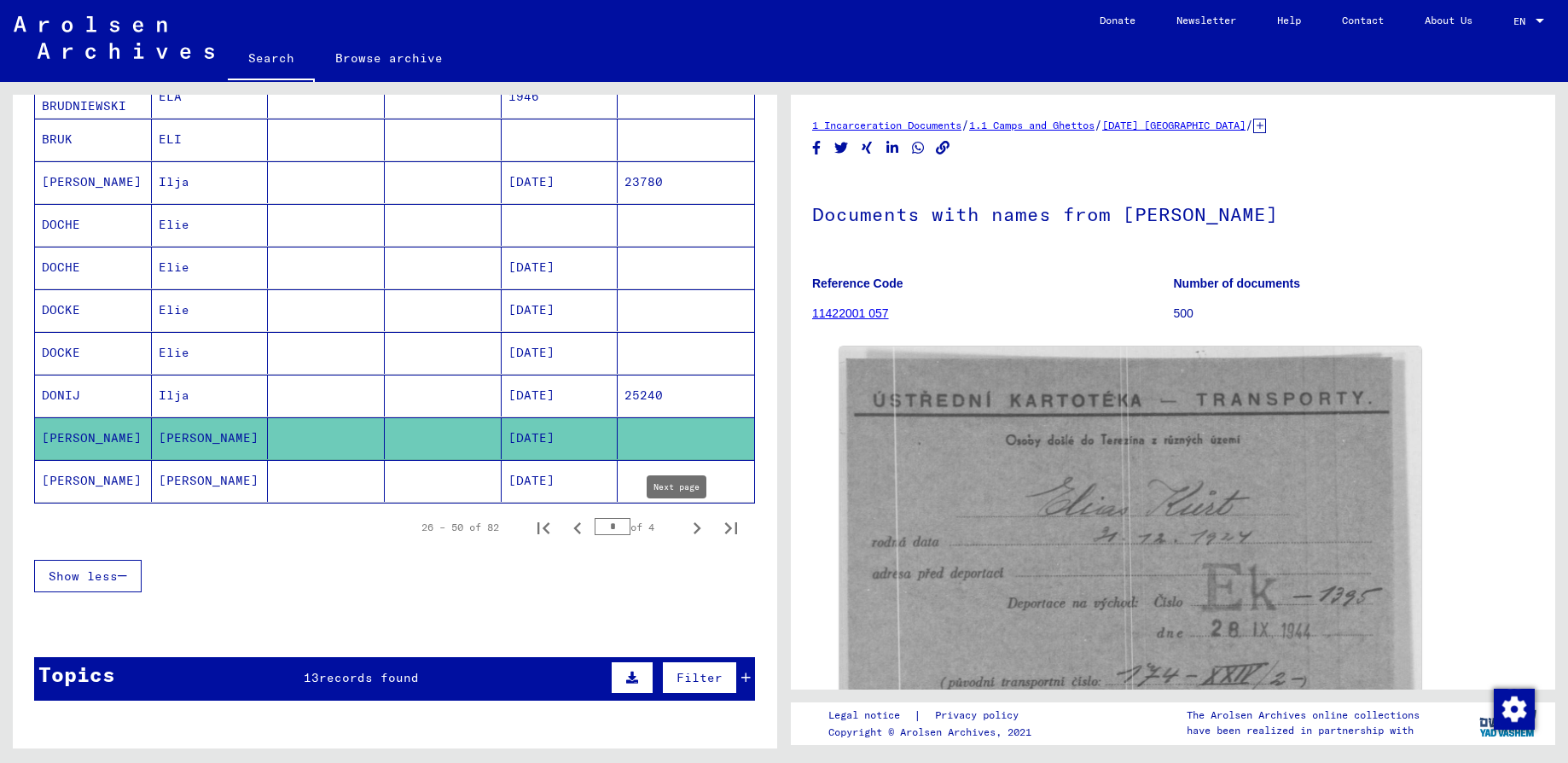
click at [694, 530] on icon "Next page" at bounding box center [697, 528] width 7 height 12
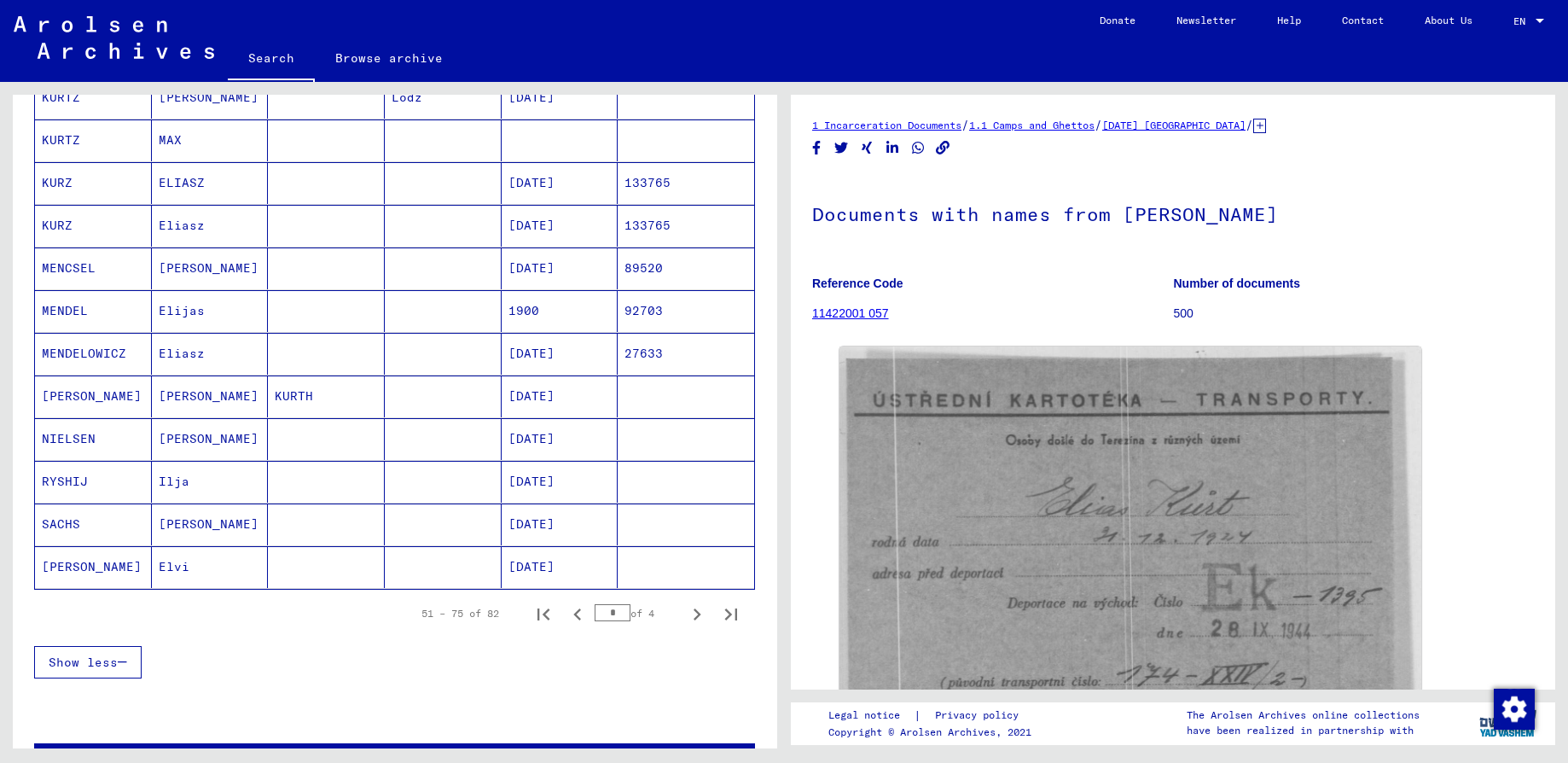
scroll to position [896, 0]
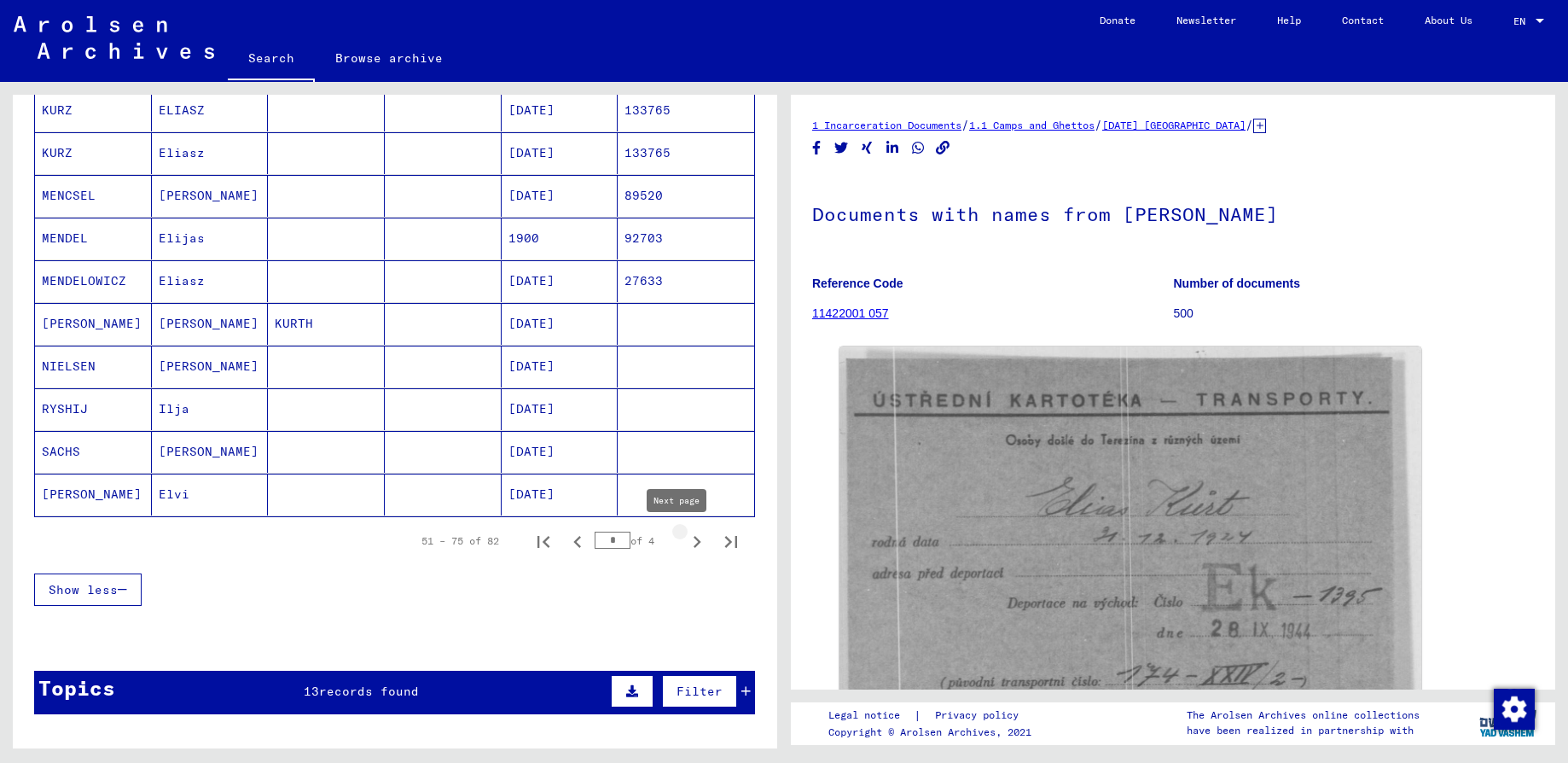
click at [685, 539] on icon "Next page" at bounding box center [696, 542] width 24 height 24
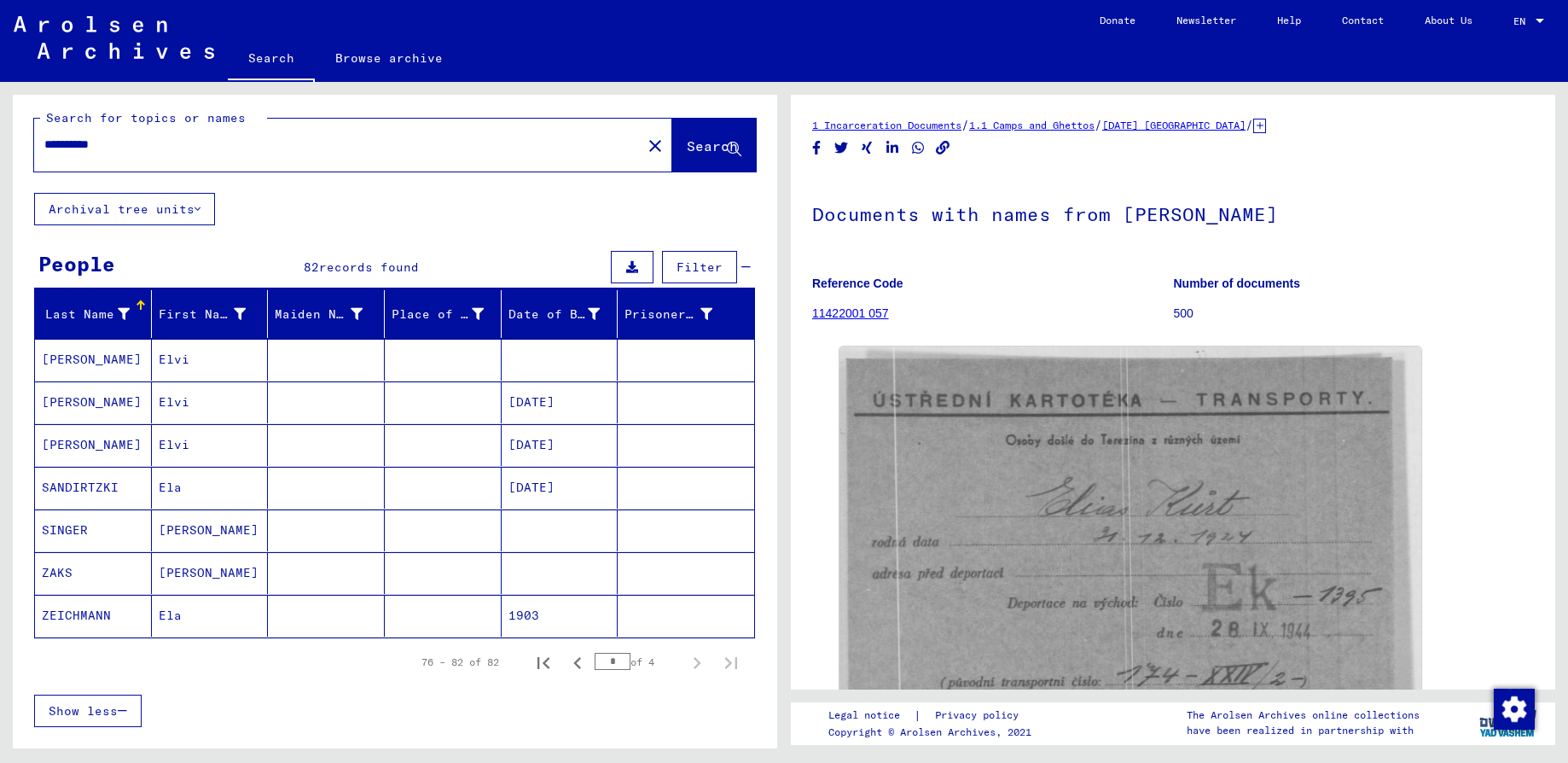
scroll to position [0, 0]
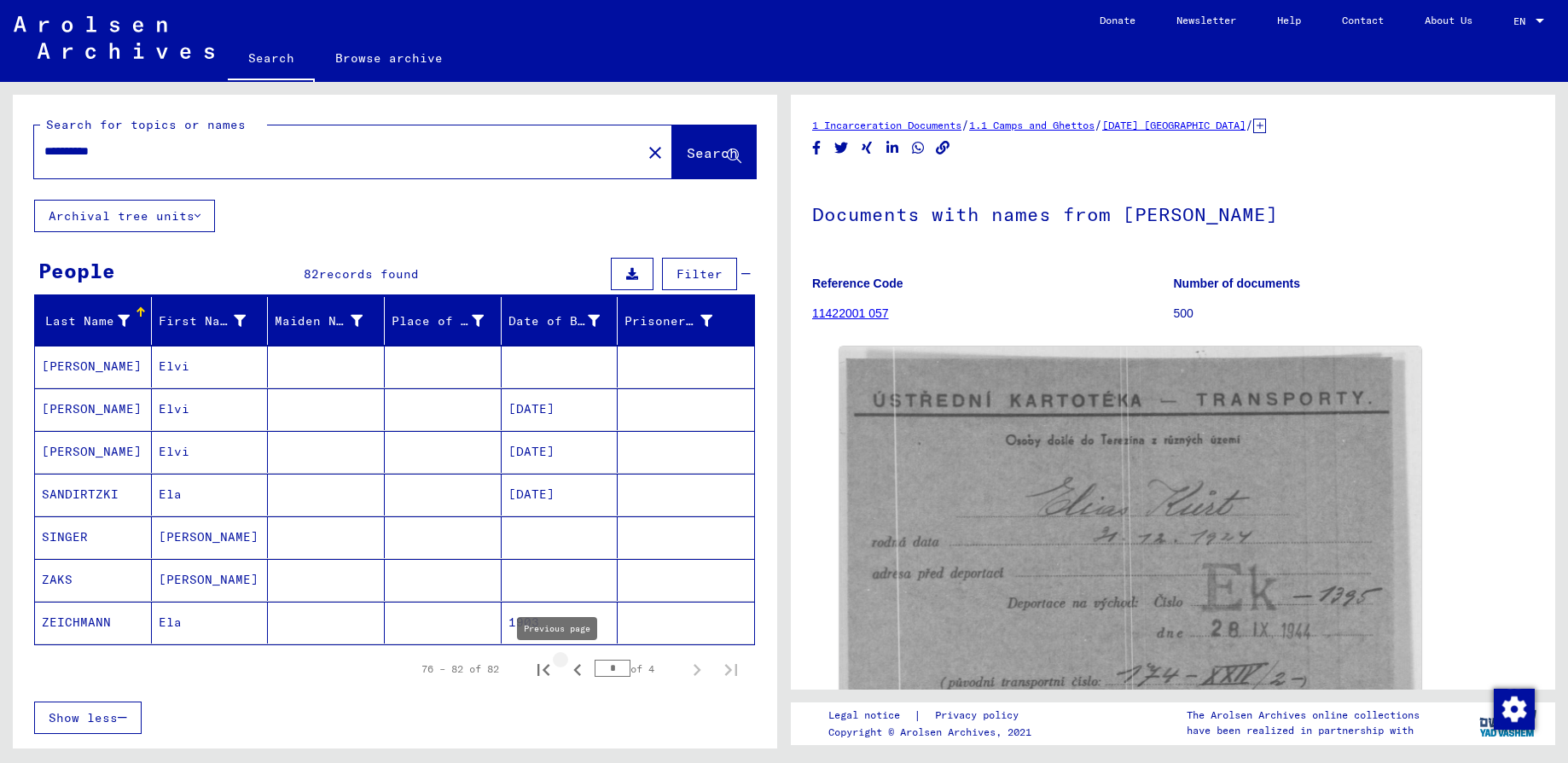
click at [566, 668] on icon "Previous page" at bounding box center [578, 670] width 24 height 24
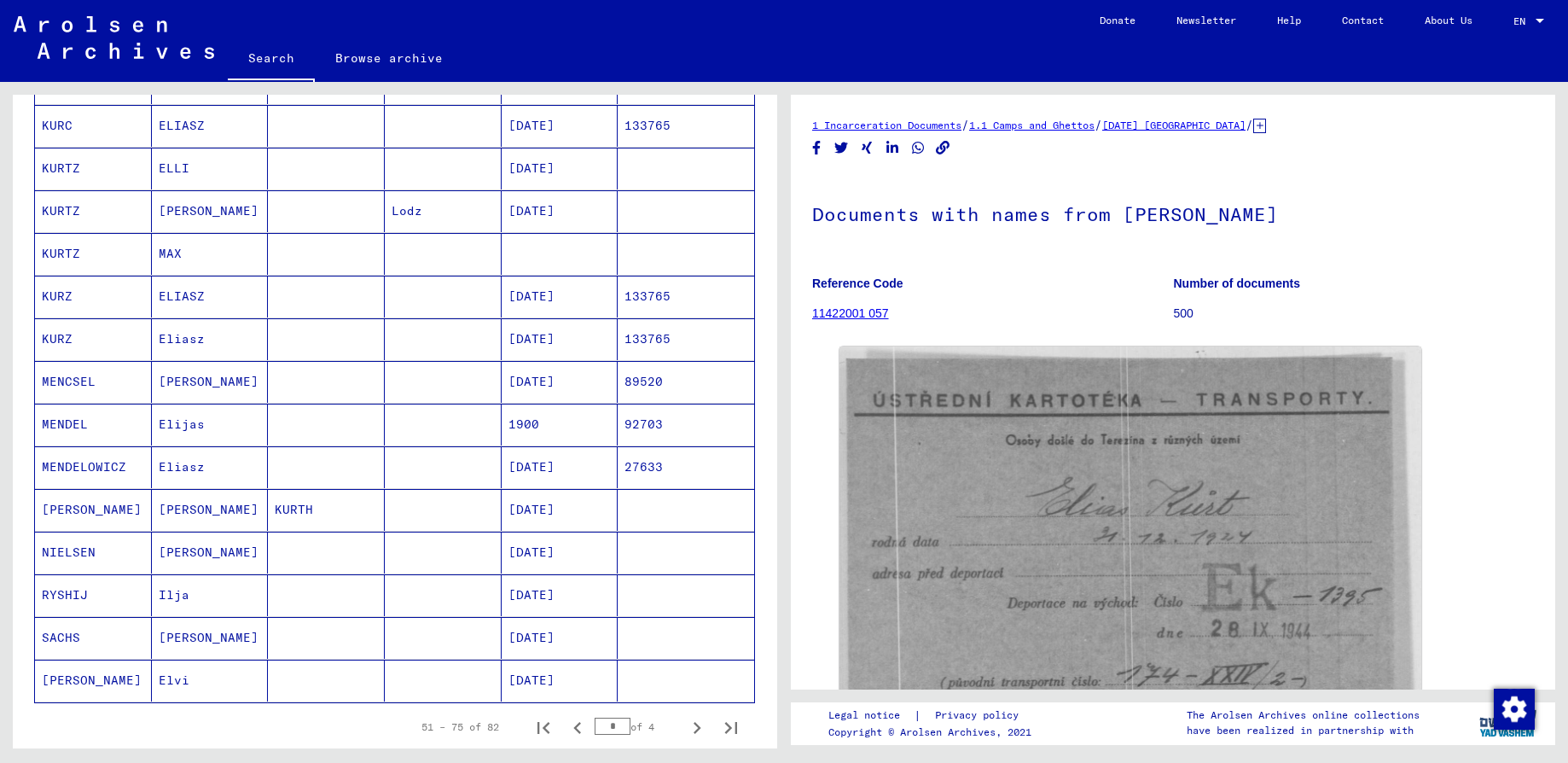
scroll to position [768, 0]
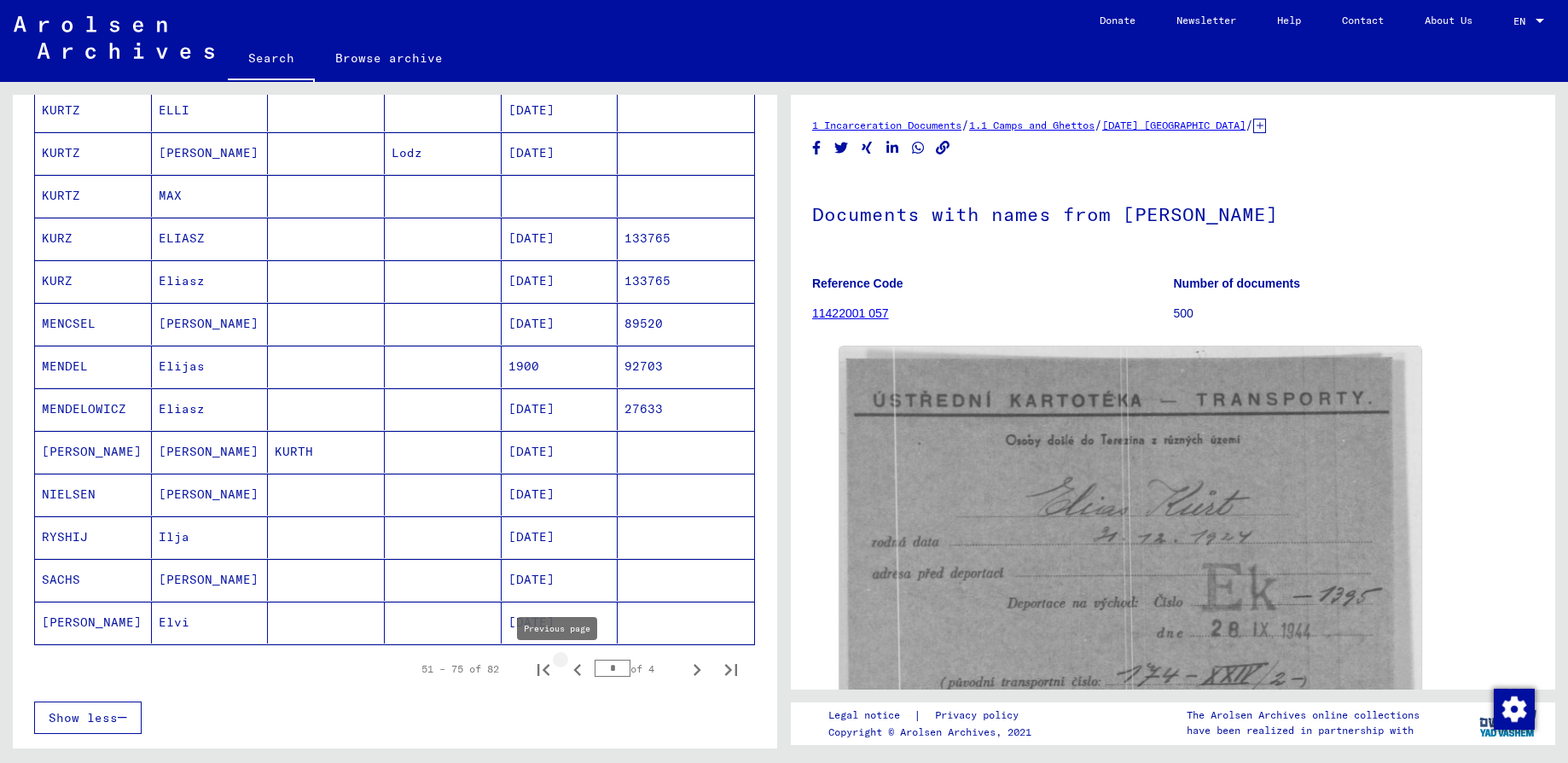
click at [566, 669] on icon "Previous page" at bounding box center [578, 670] width 24 height 24
type input "*"
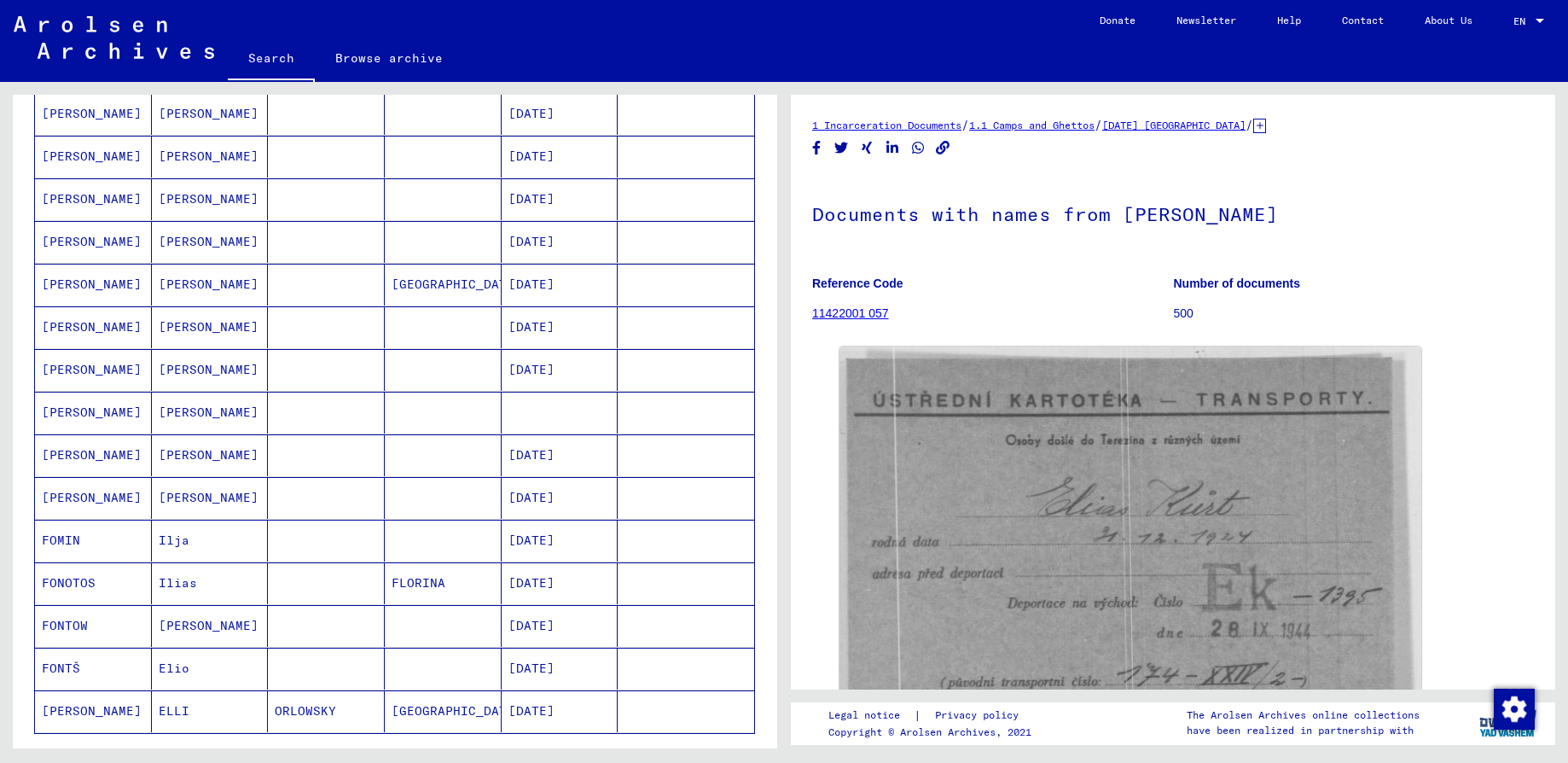
scroll to position [640, 0]
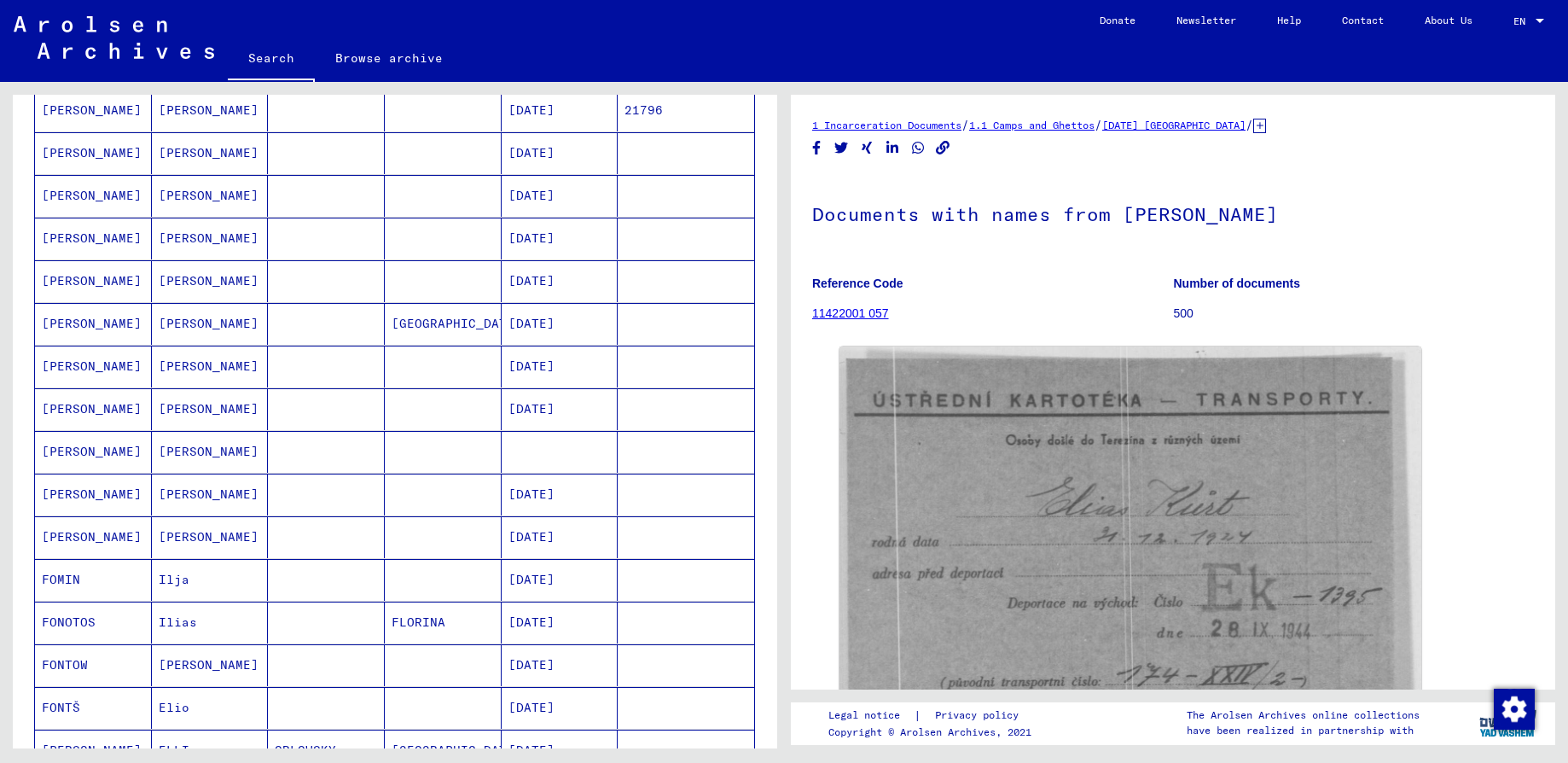
click at [502, 359] on mat-cell "[DATE]" at bounding box center [560, 367] width 117 height 42
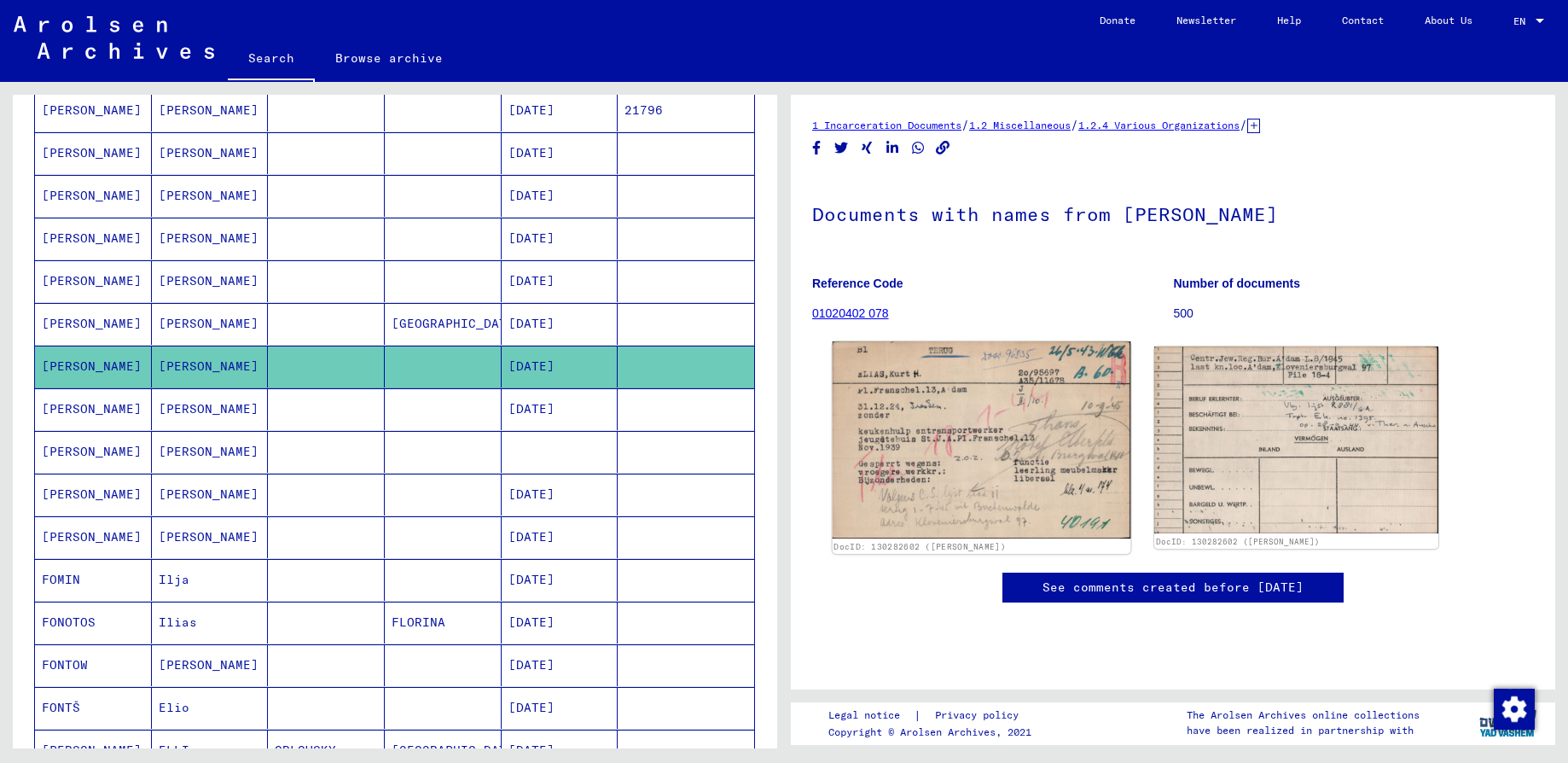
click at [1011, 438] on img at bounding box center [981, 439] width 298 height 197
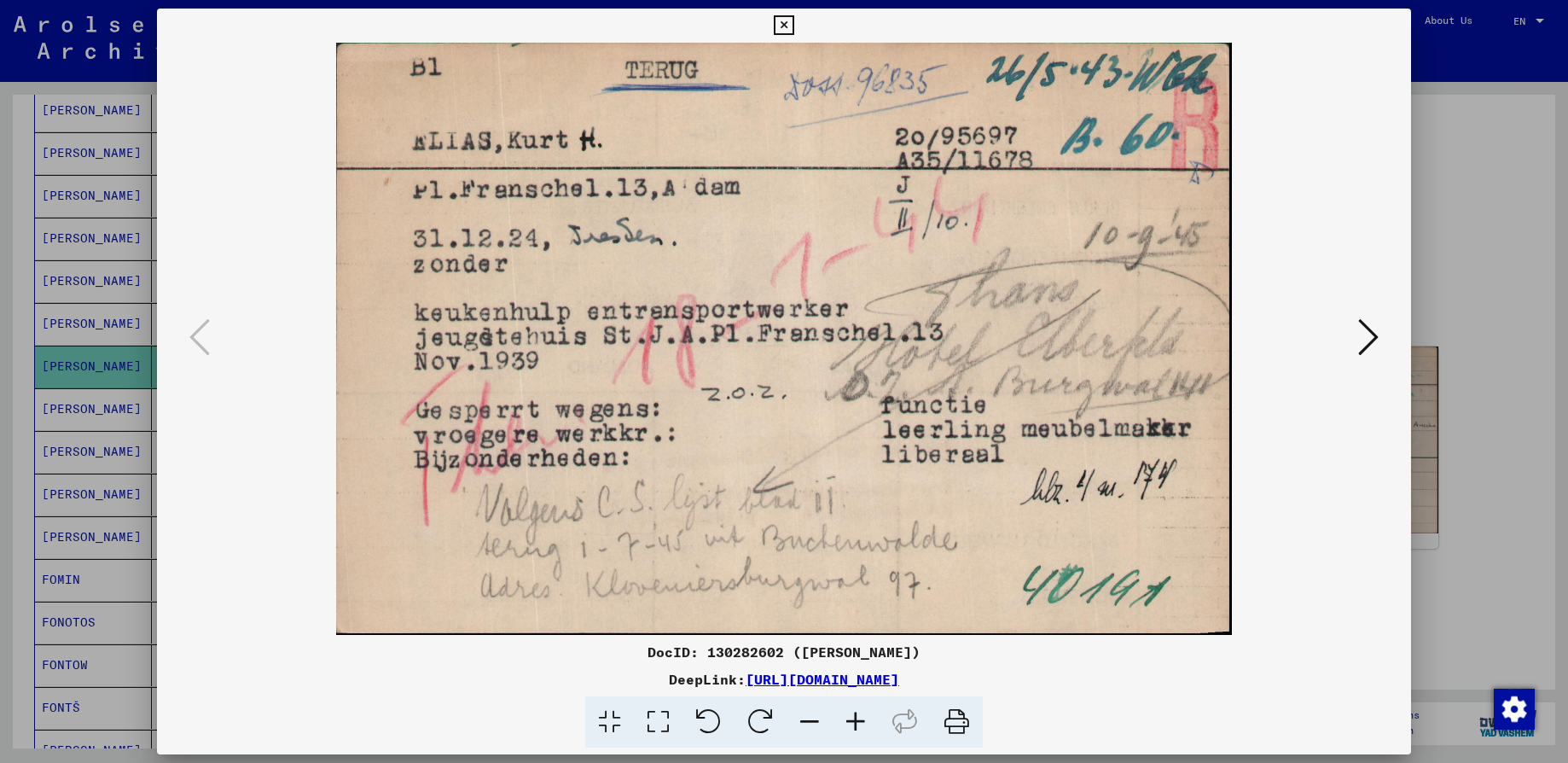
click at [777, 24] on icon at bounding box center [784, 25] width 20 height 21
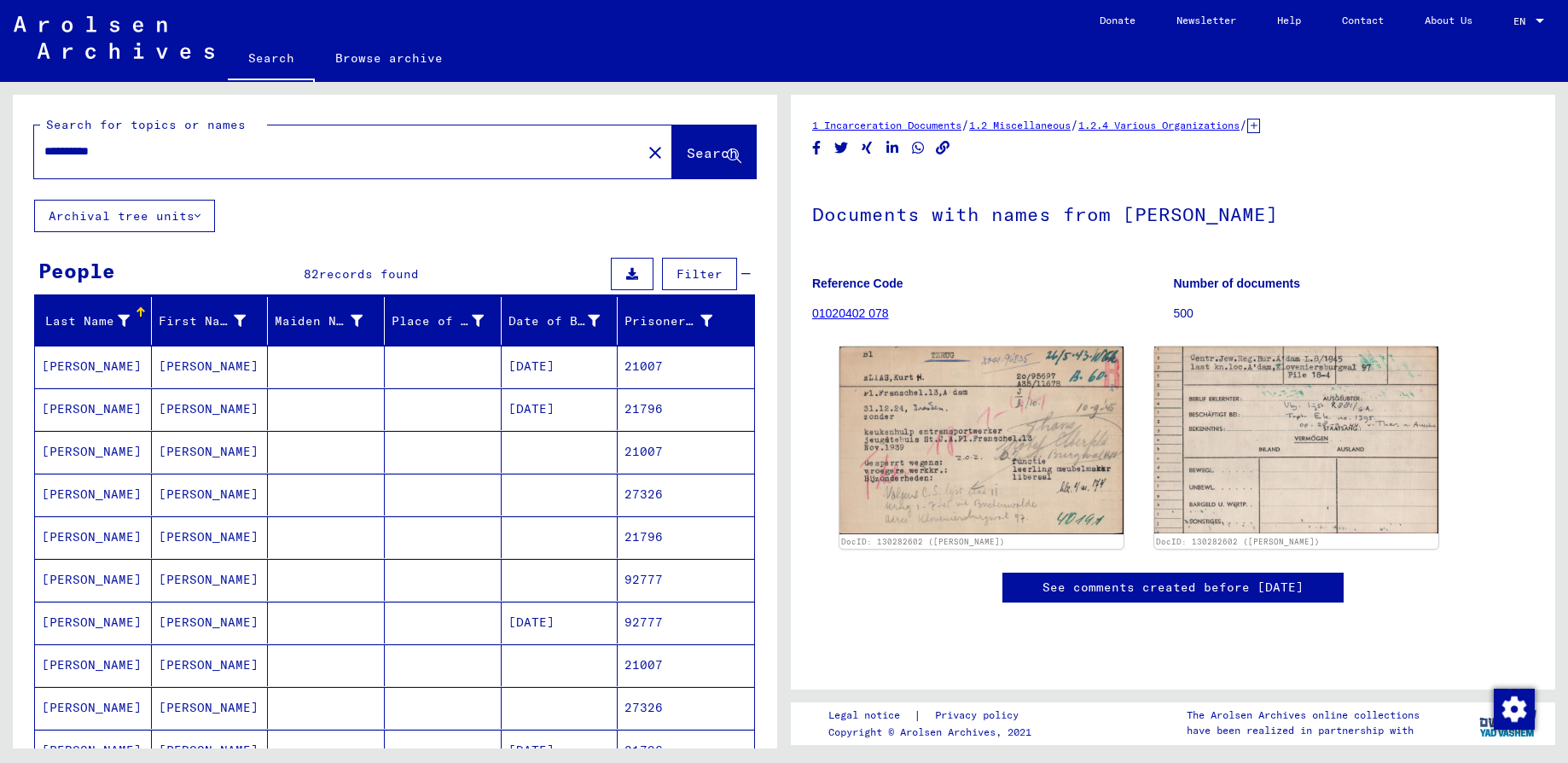
click at [136, 150] on input "**********" at bounding box center [337, 152] width 587 height 18
type input "*"
type input "**********"
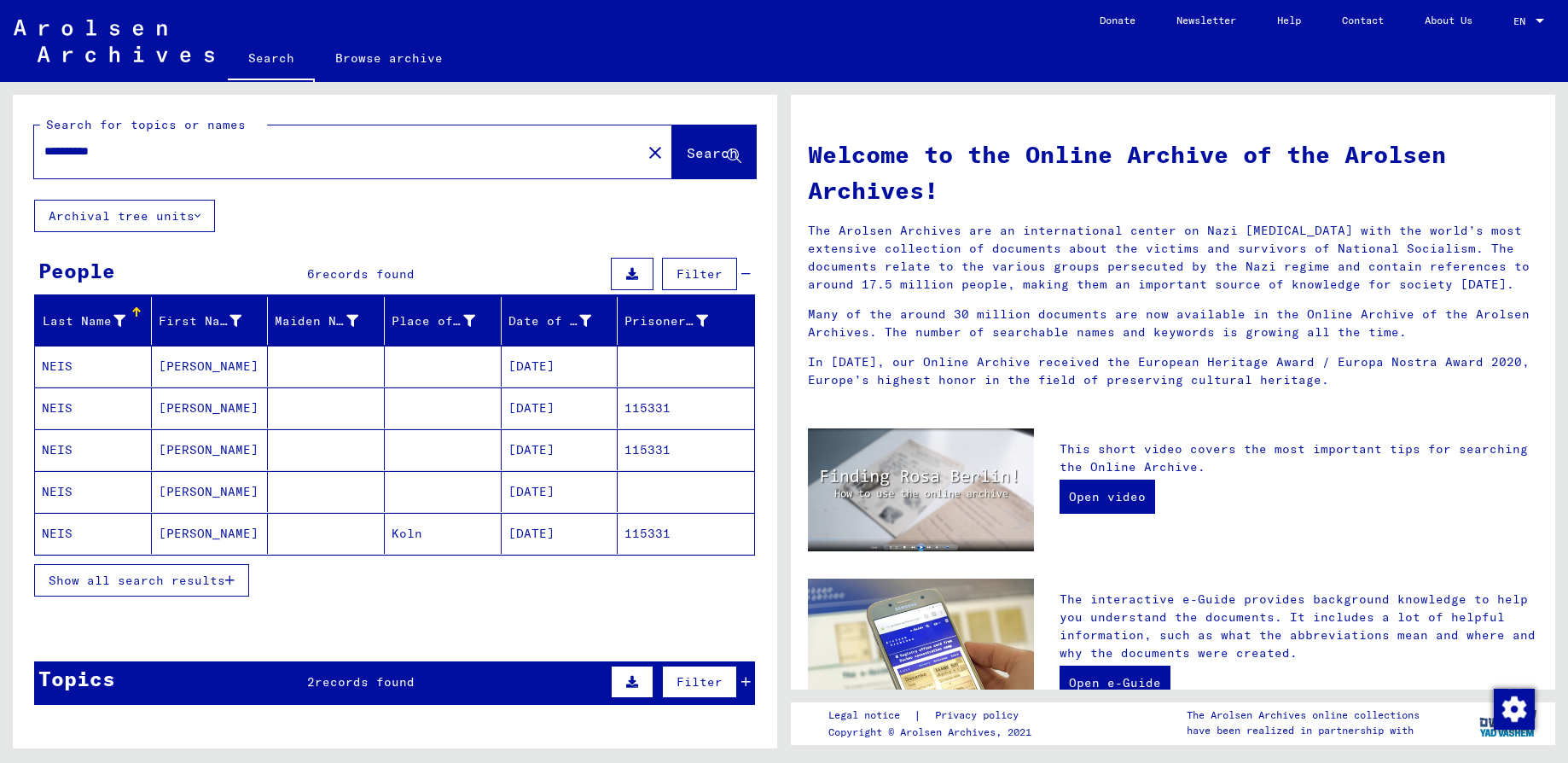
click at [559, 366] on mat-cell "[DATE]" at bounding box center [560, 366] width 117 height 41
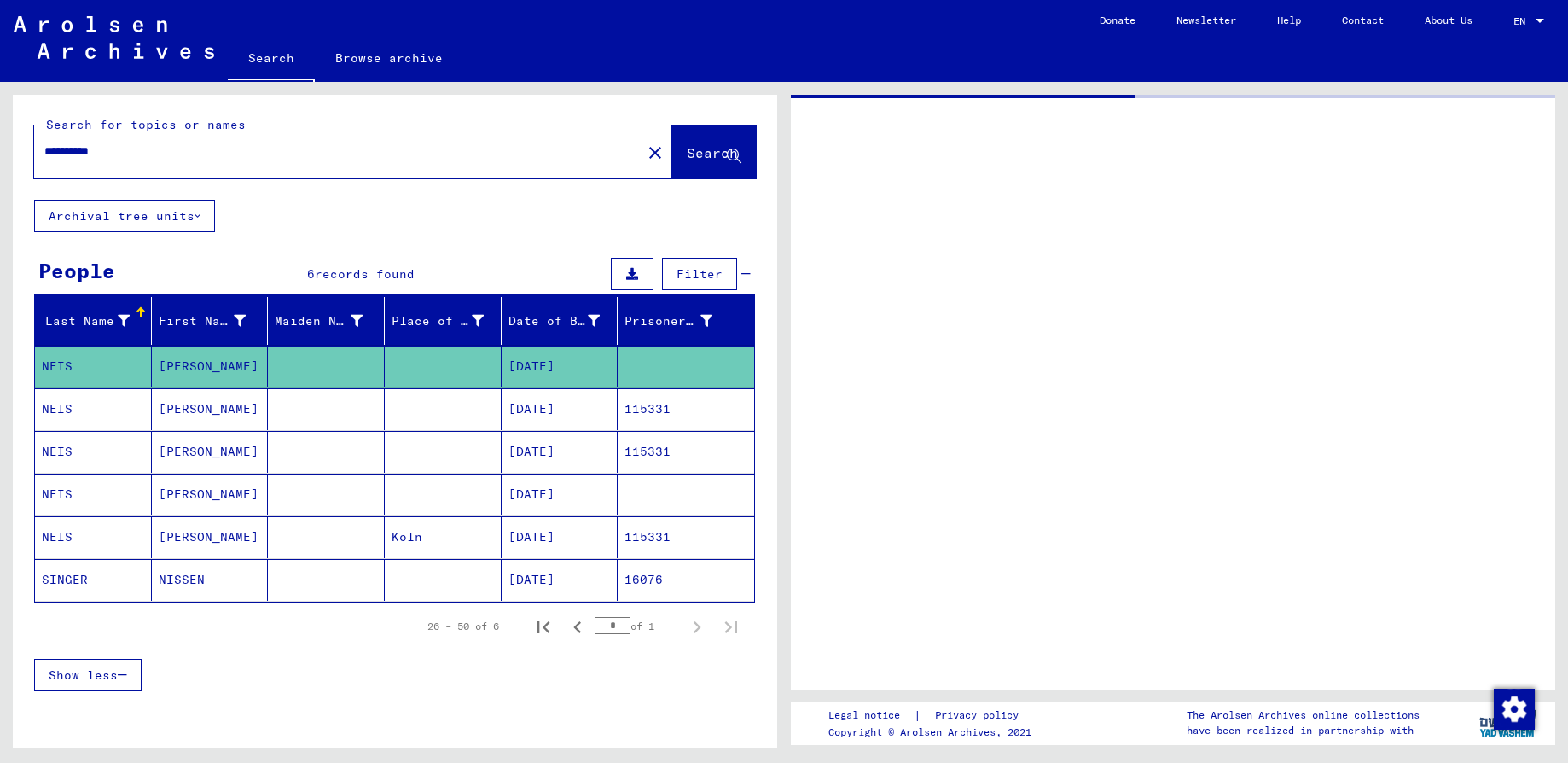
click at [559, 366] on mat-cell "[DATE]" at bounding box center [560, 367] width 117 height 42
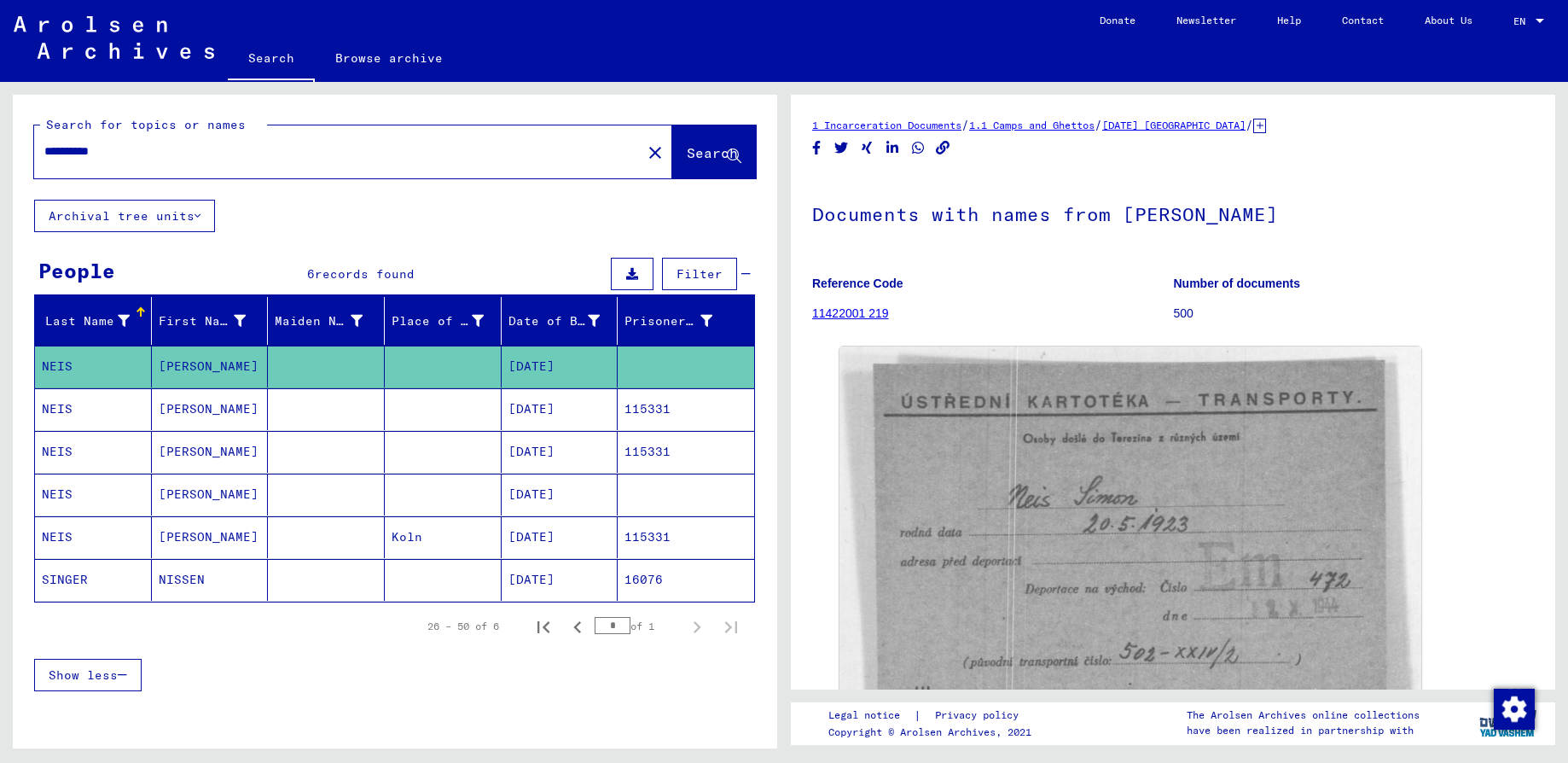
drag, startPoint x: 559, startPoint y: 366, endPoint x: 539, endPoint y: 409, distance: 47.4
click at [539, 409] on mat-cell "[DATE]" at bounding box center [560, 409] width 117 height 42
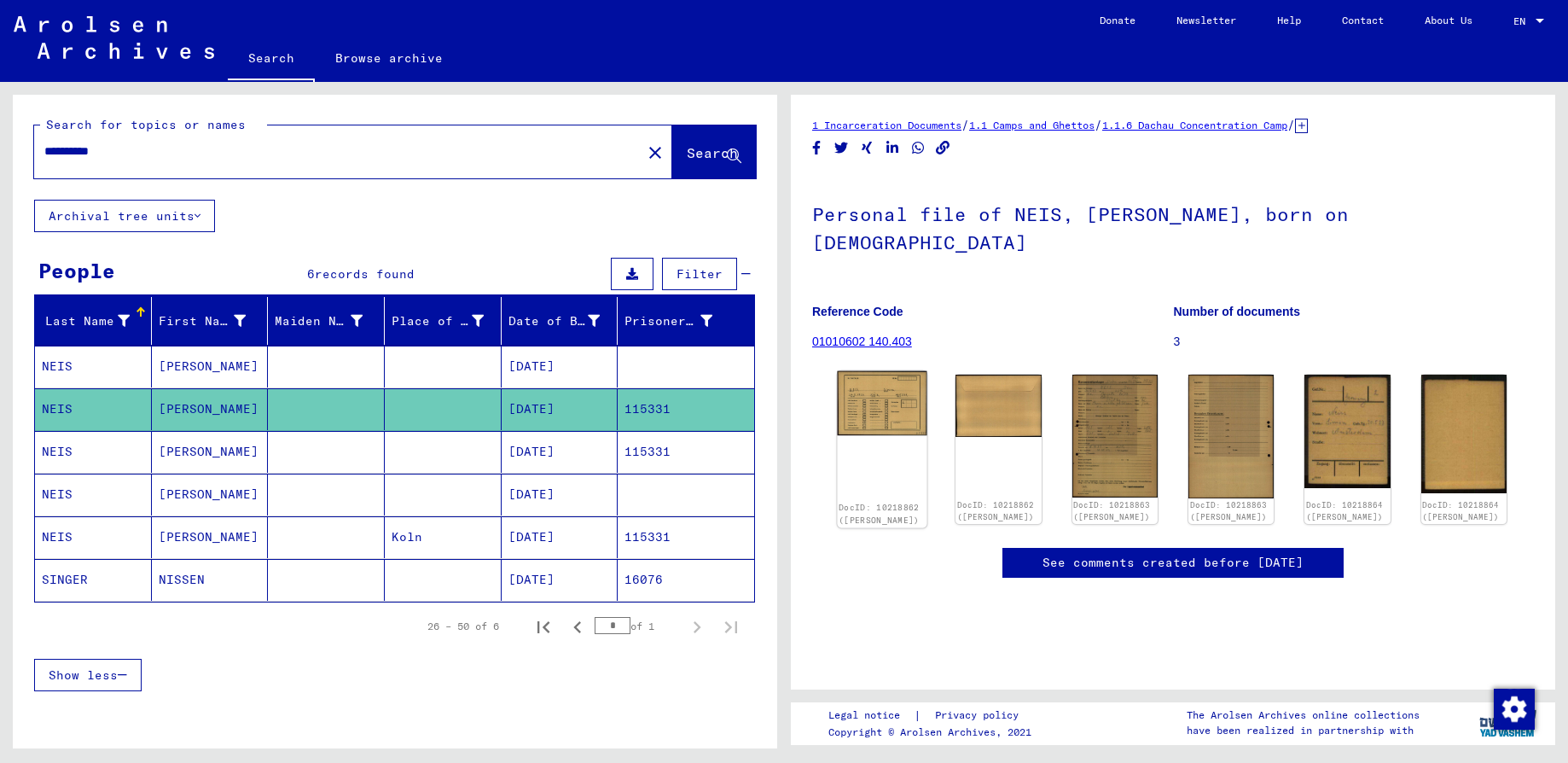
click at [877, 397] on img at bounding box center [881, 403] width 90 height 64
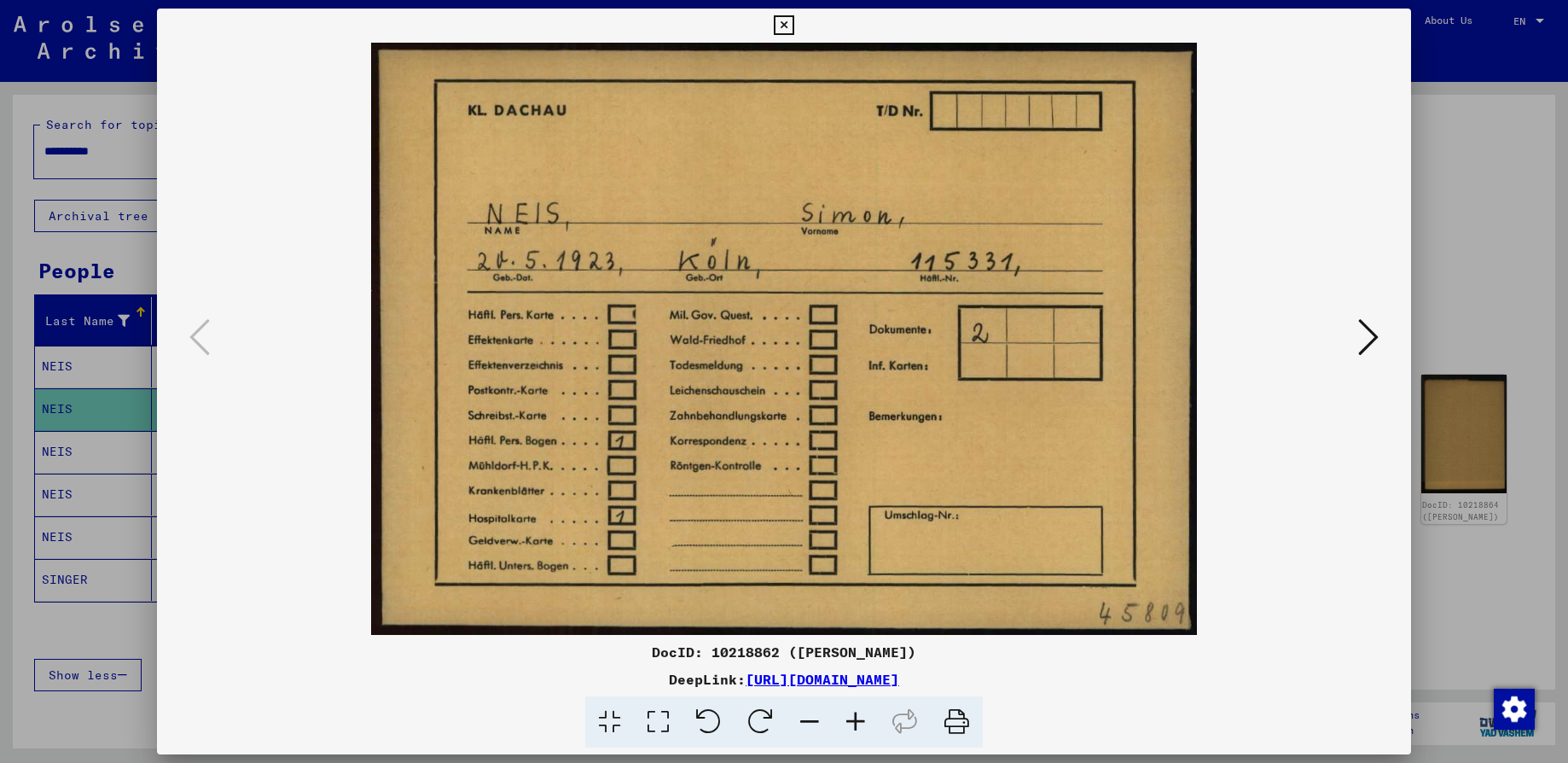
click at [877, 397] on img at bounding box center [784, 338] width 1138 height 592
click at [1372, 337] on icon at bounding box center [1368, 337] width 21 height 41
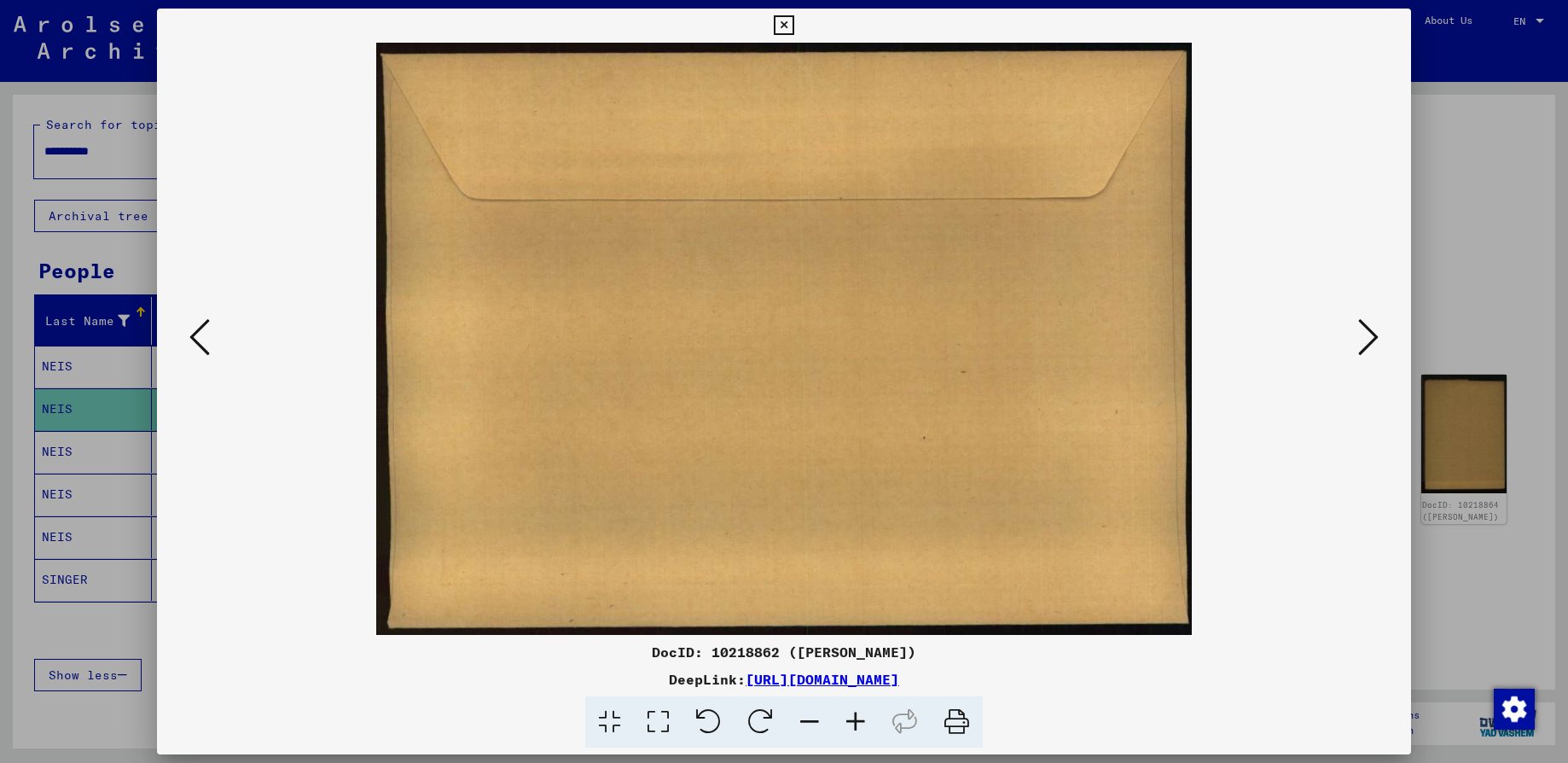
click at [1372, 337] on icon at bounding box center [1368, 337] width 21 height 41
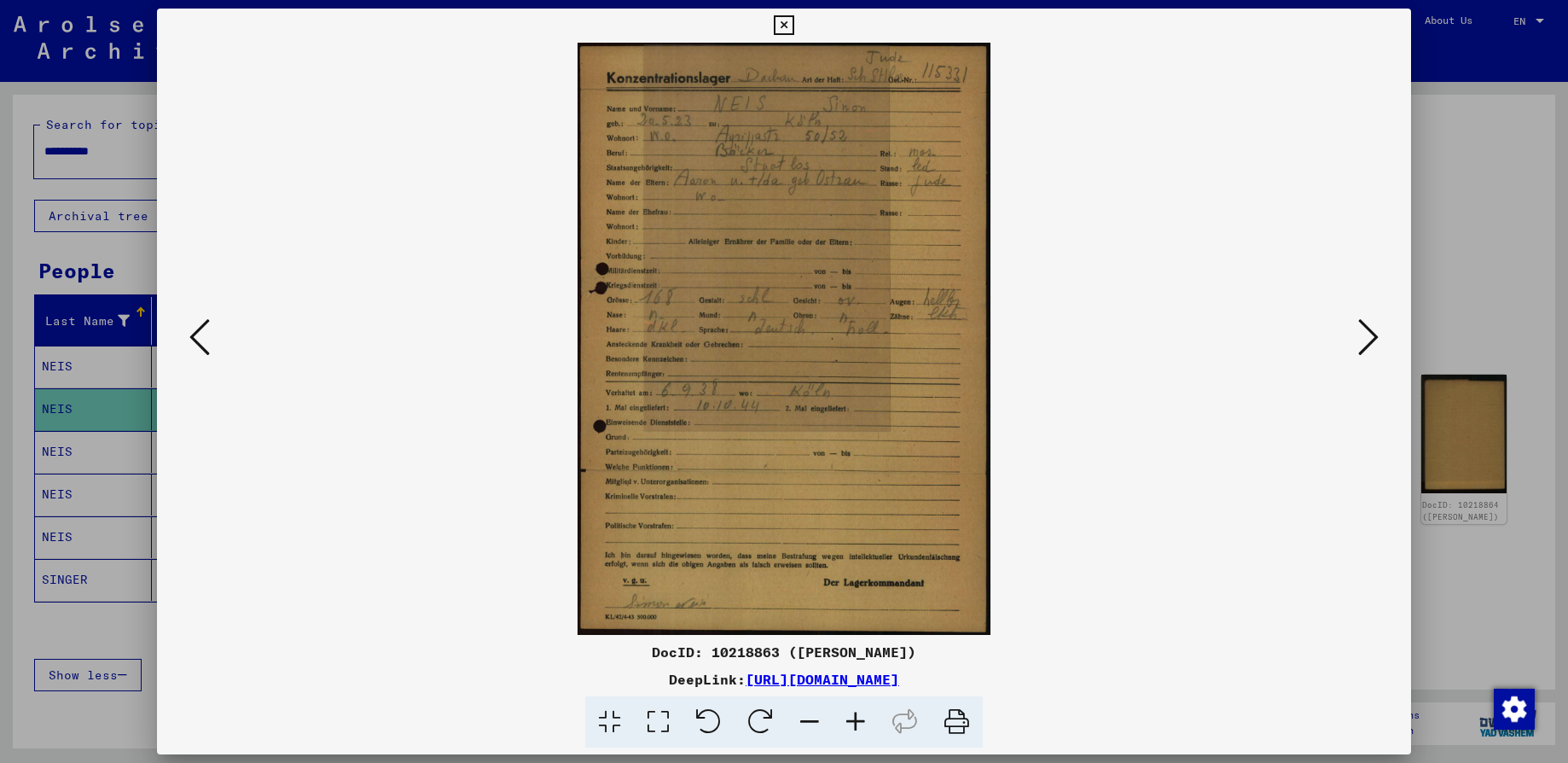
click at [1372, 337] on icon at bounding box center [1368, 337] width 21 height 41
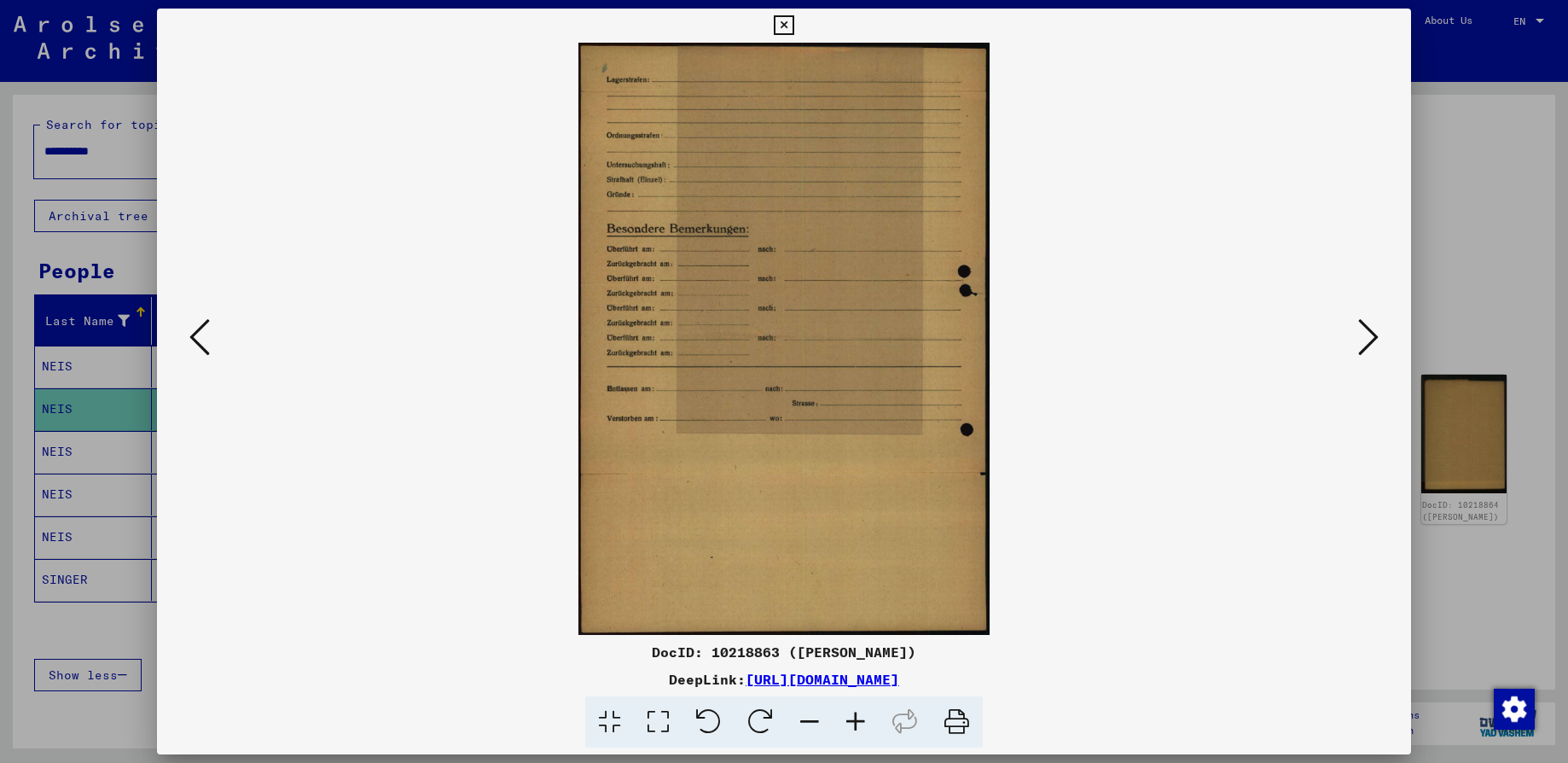
click at [1372, 337] on icon at bounding box center [1368, 337] width 21 height 41
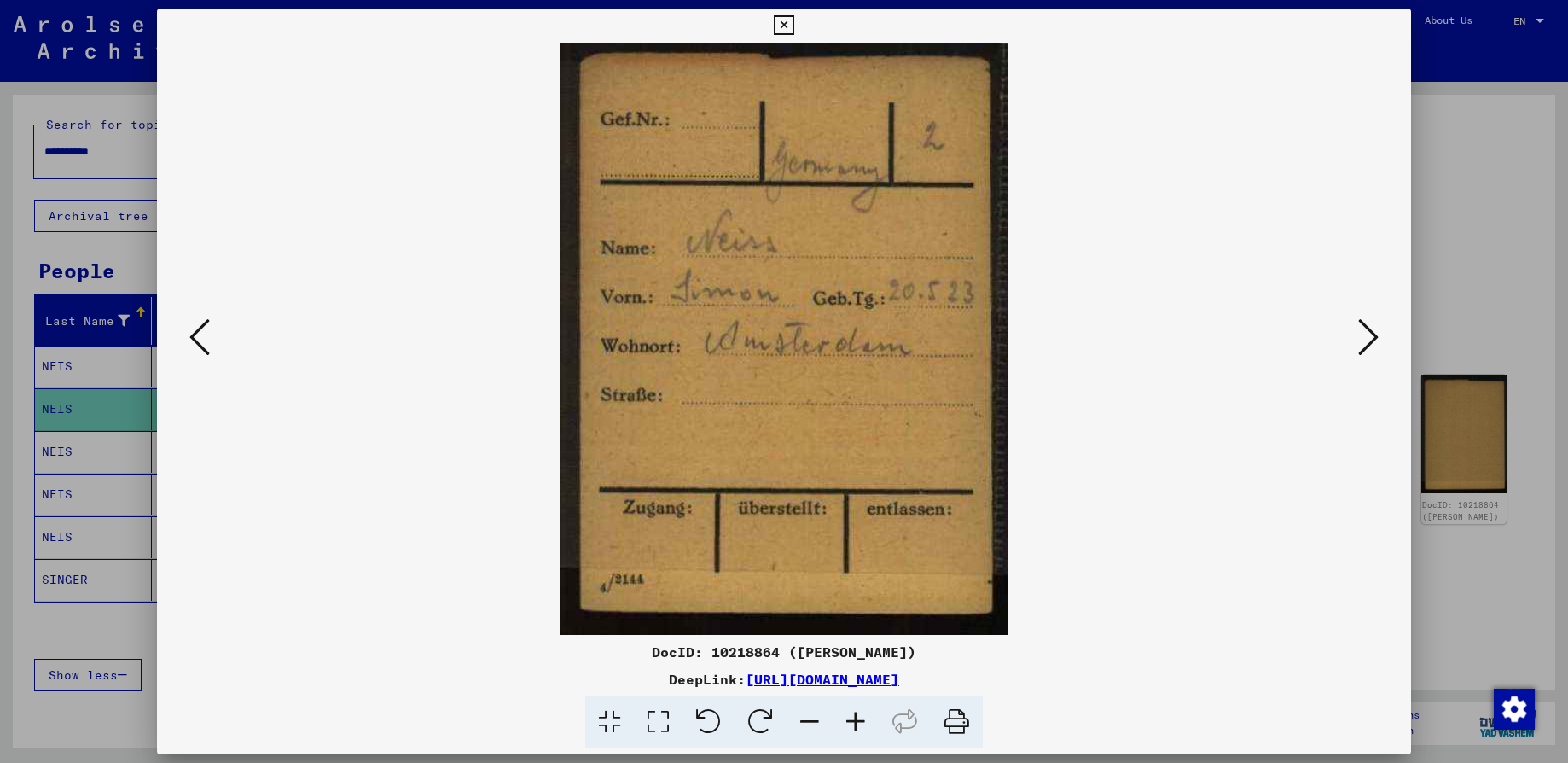
click at [1372, 337] on icon at bounding box center [1368, 337] width 21 height 41
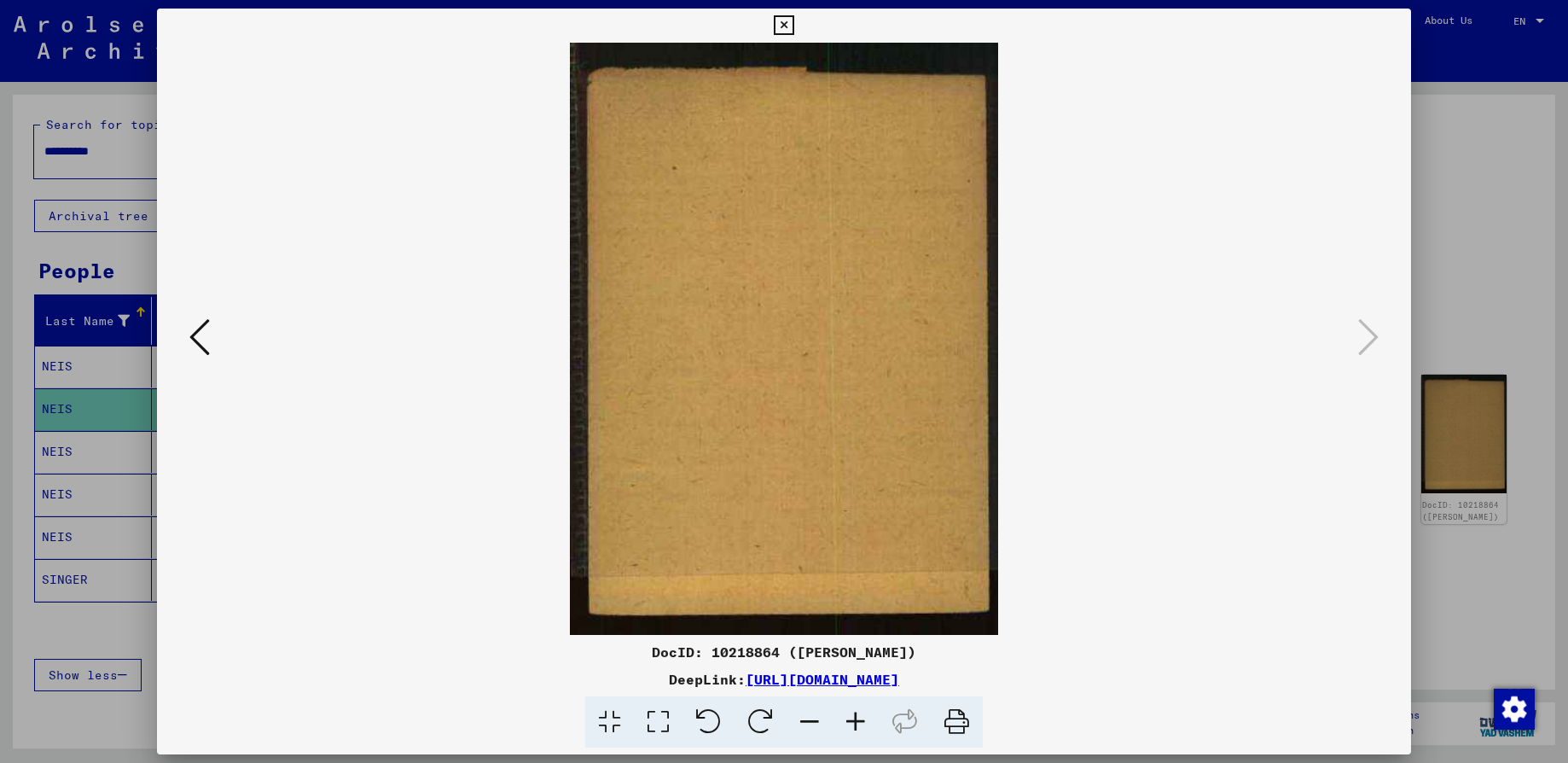
click at [780, 20] on icon at bounding box center [784, 25] width 20 height 21
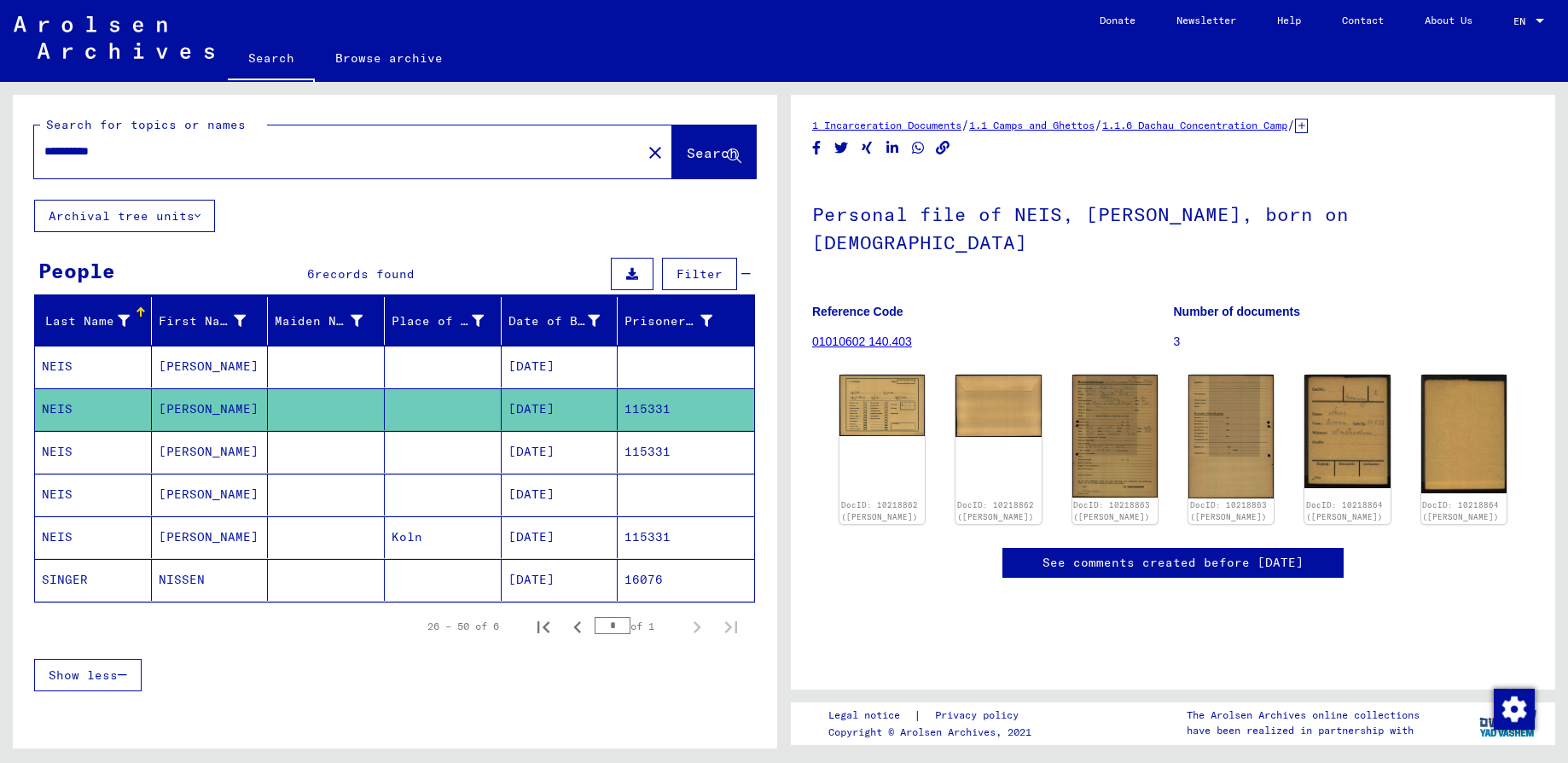
click at [618, 451] on mat-cell "115331" at bounding box center [686, 452] width 137 height 42
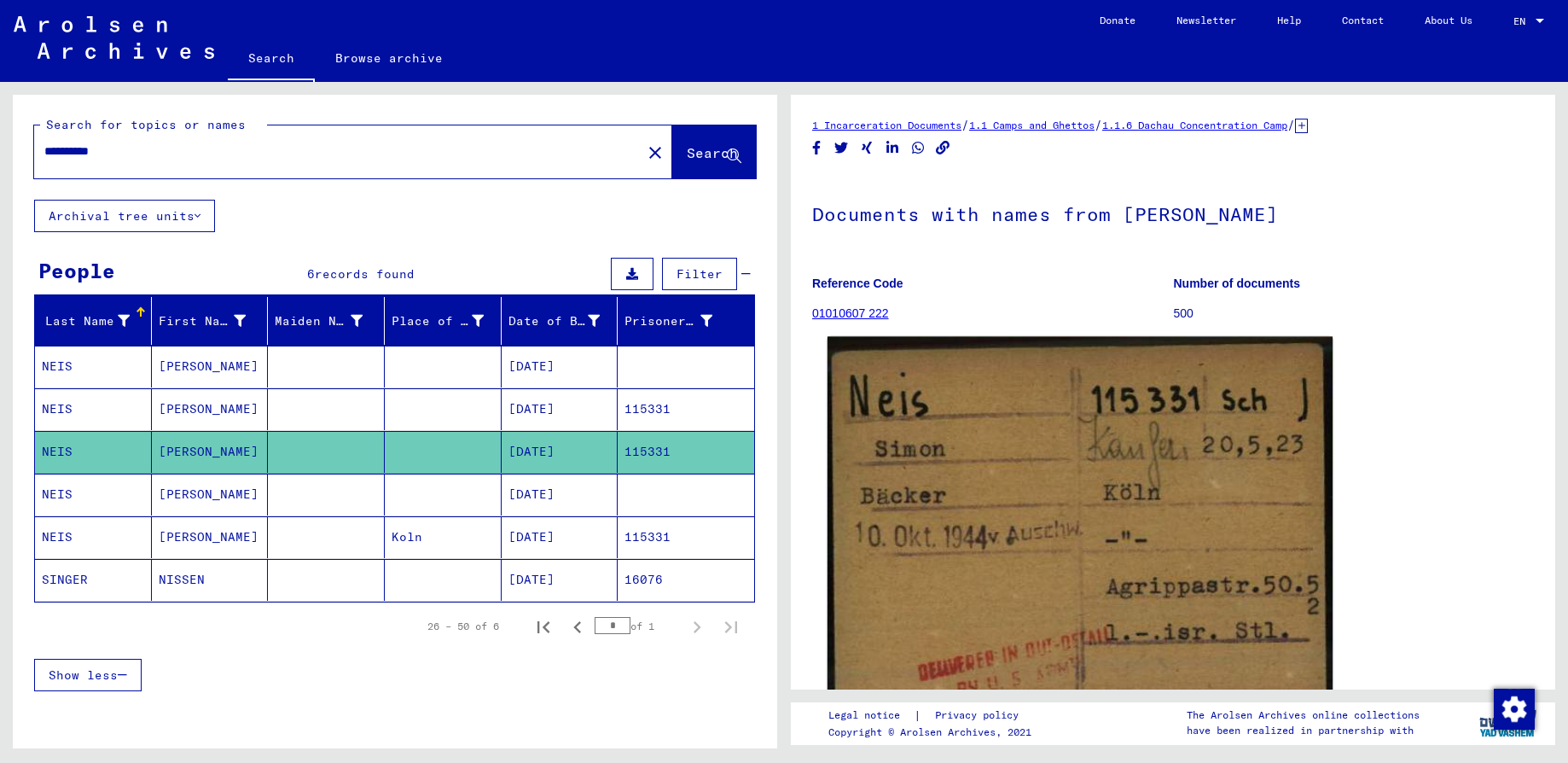
scroll to position [128, 0]
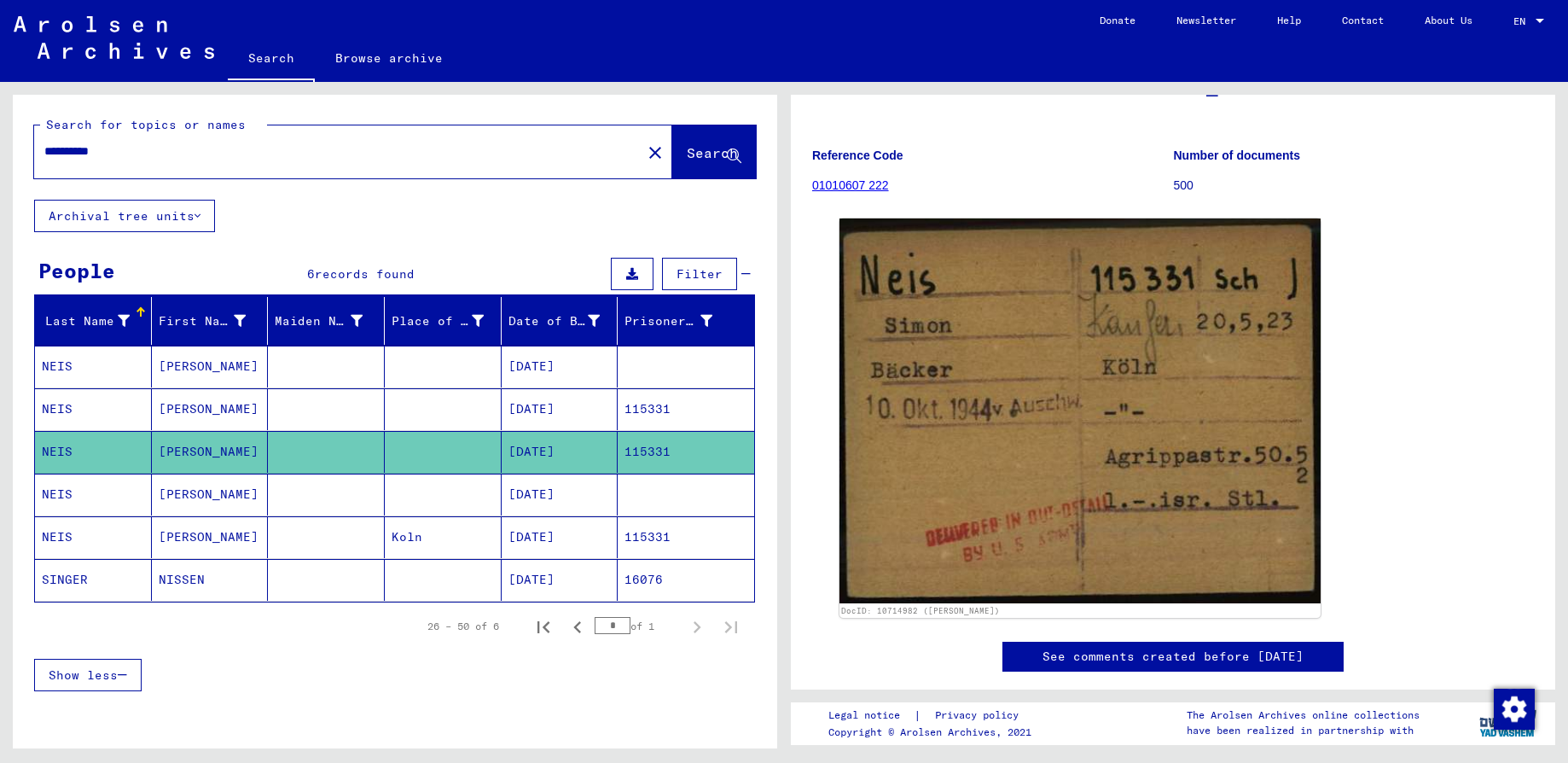
click at [541, 496] on mat-cell "[DATE]" at bounding box center [560, 494] width 117 height 42
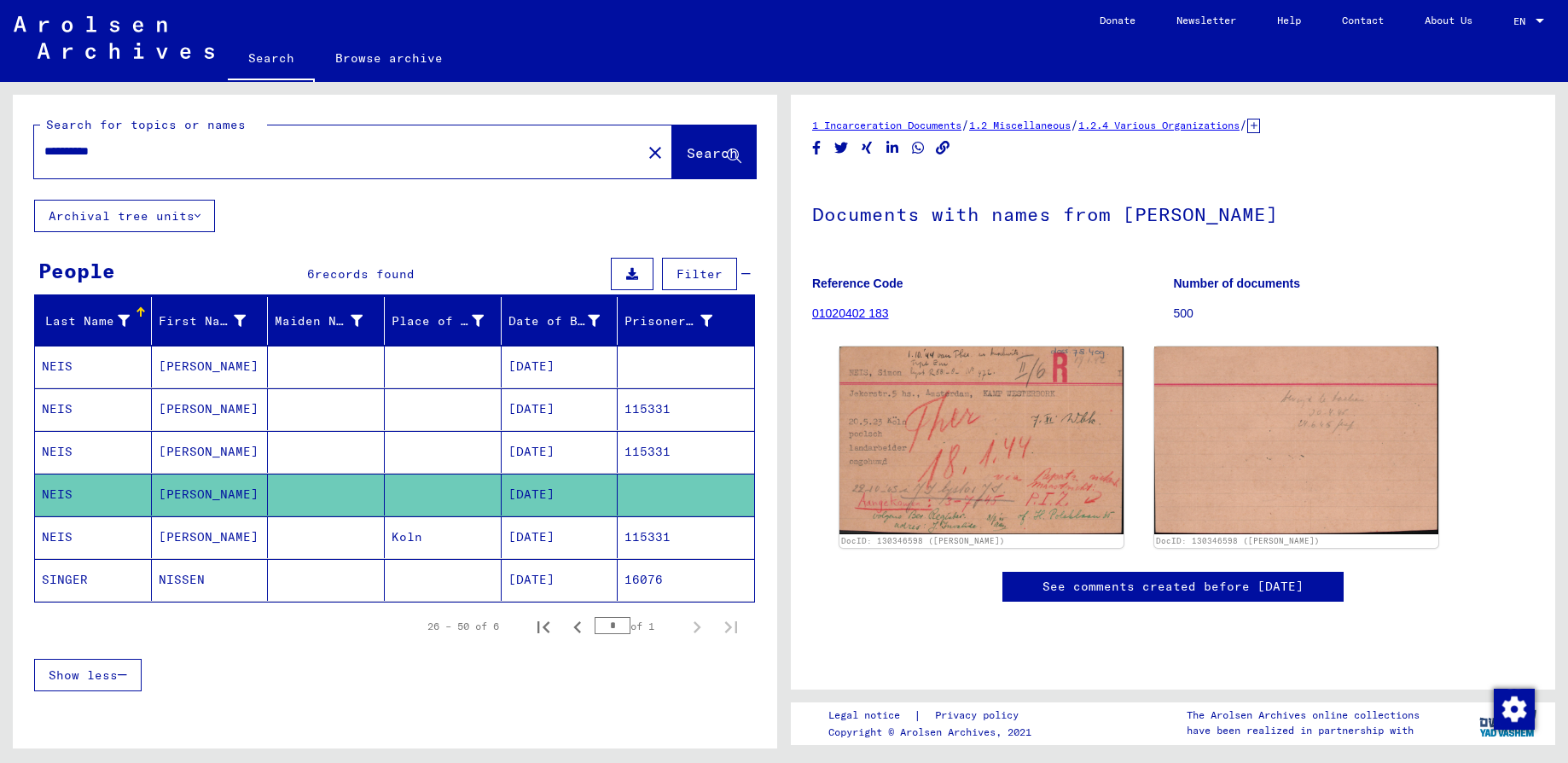
click at [526, 544] on mat-cell "[DATE]" at bounding box center [560, 537] width 117 height 42
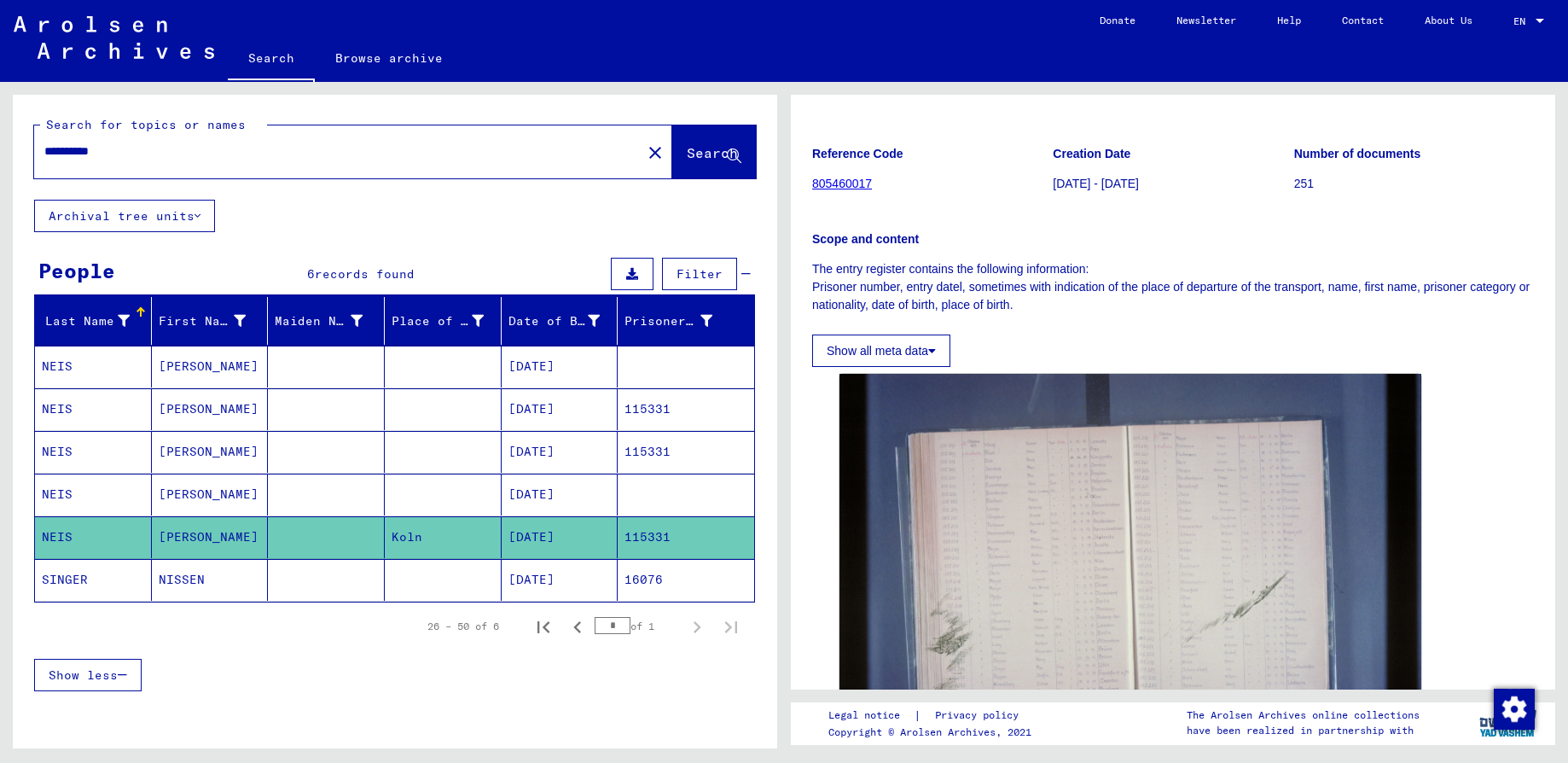
scroll to position [128, 0]
